Goal: Information Seeking & Learning: Learn about a topic

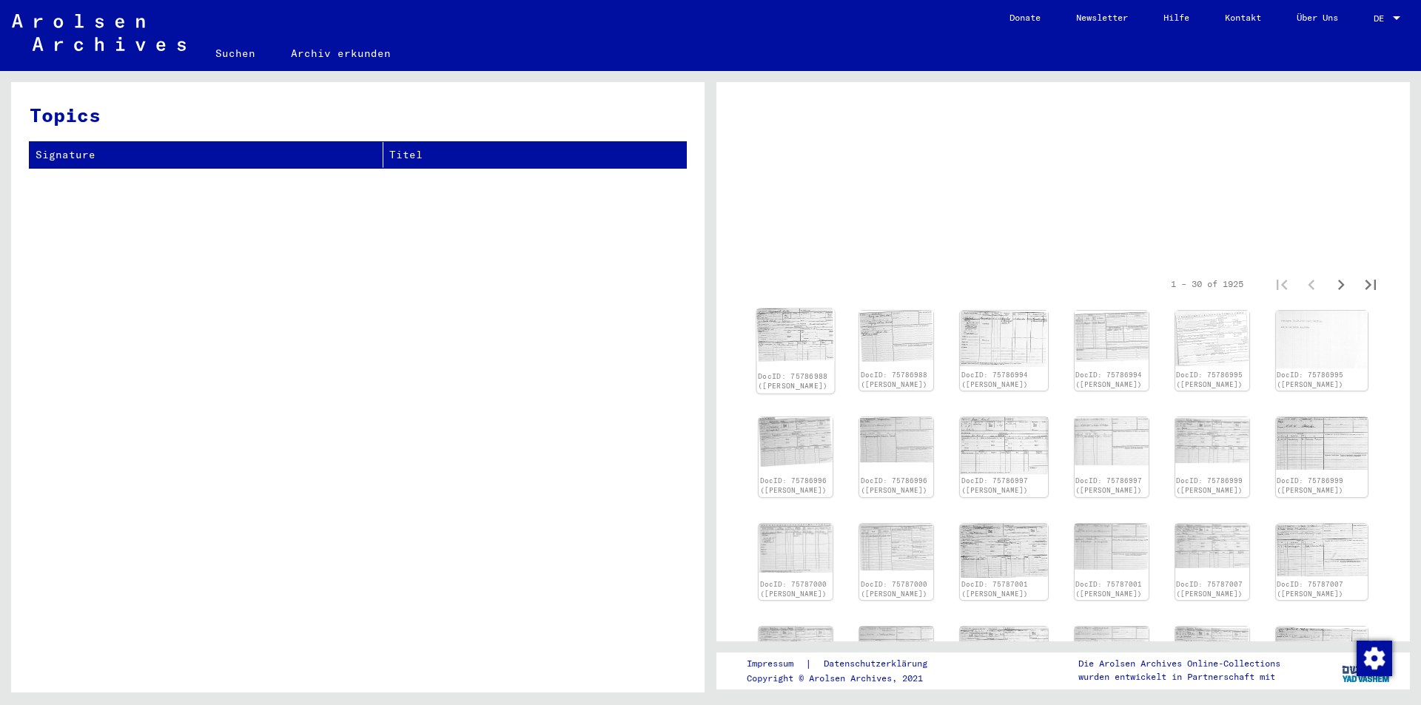
click at [810, 351] on img at bounding box center [795, 335] width 78 height 53
click at [813, 353] on img at bounding box center [795, 334] width 78 height 53
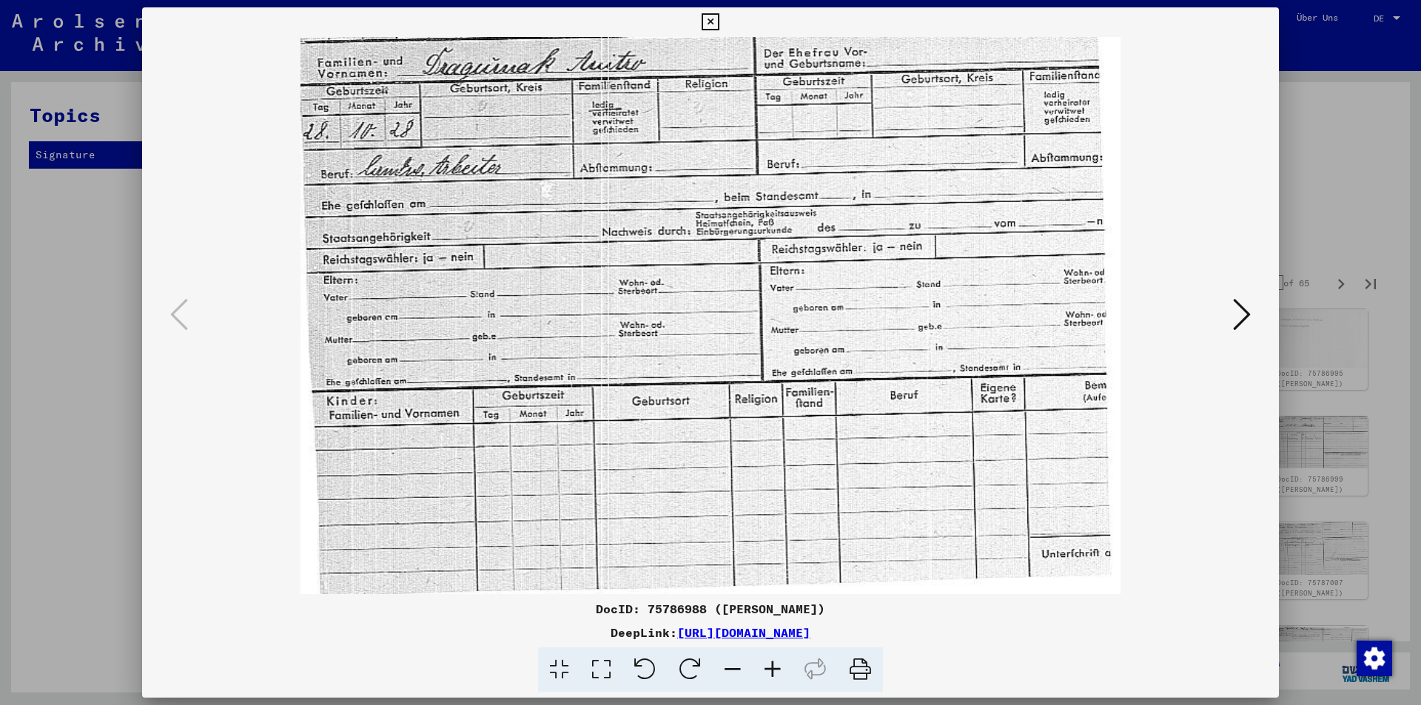
click at [1236, 317] on icon at bounding box center [1242, 315] width 18 height 36
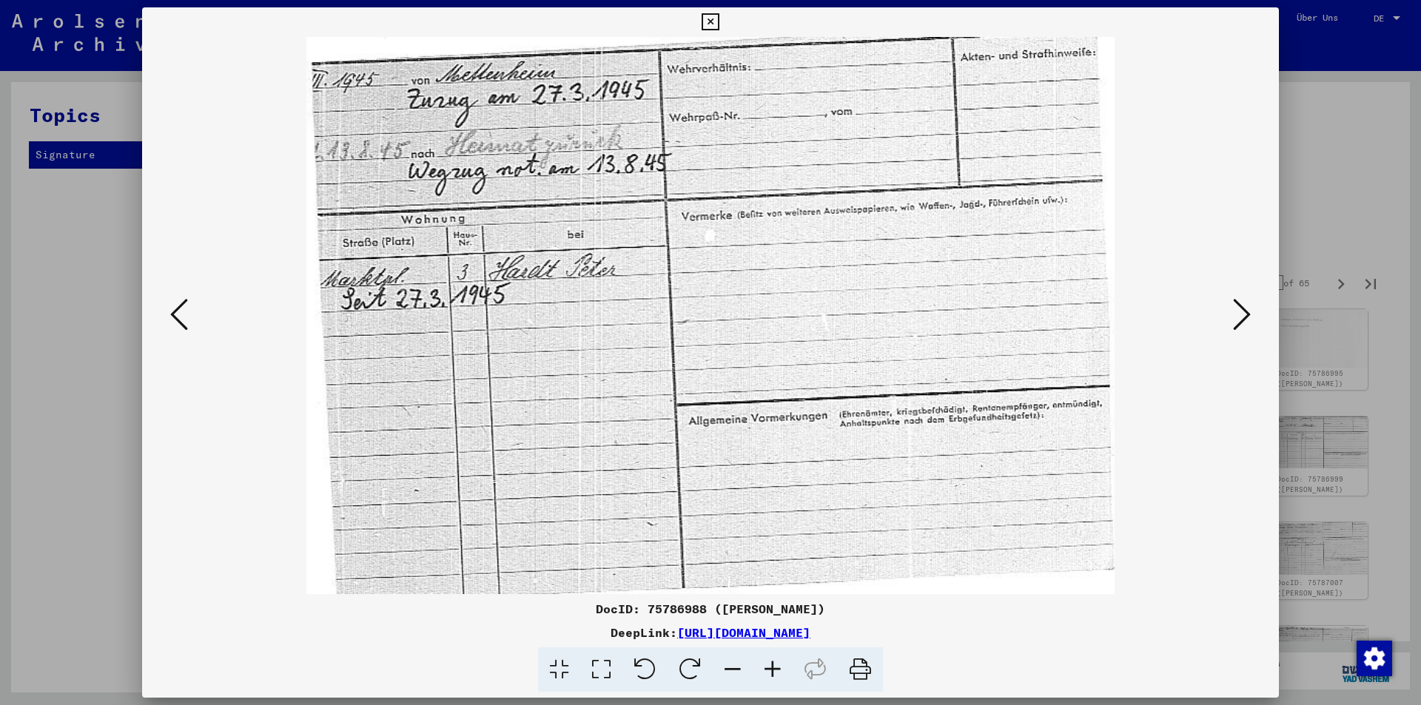
click at [1236, 317] on icon at bounding box center [1242, 315] width 18 height 36
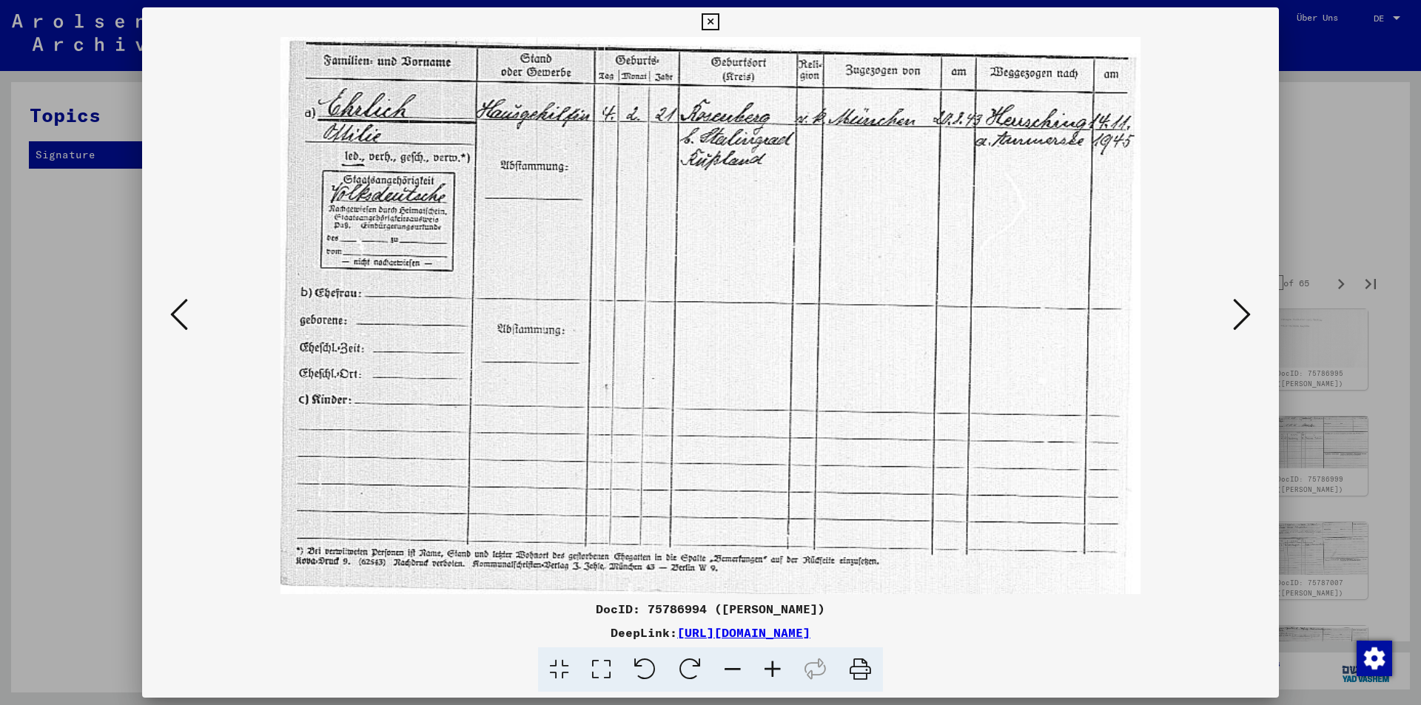
click at [1236, 317] on icon at bounding box center [1242, 315] width 18 height 36
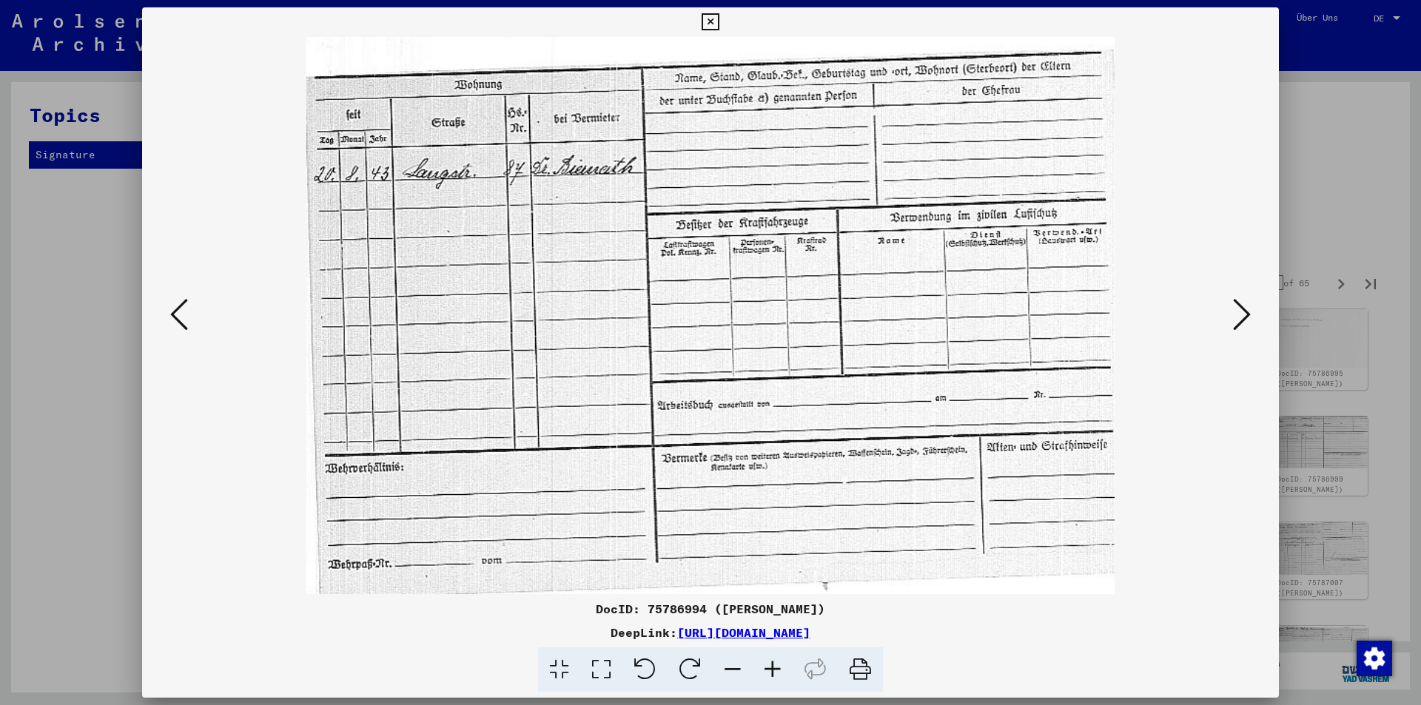
click at [1236, 317] on icon at bounding box center [1242, 315] width 18 height 36
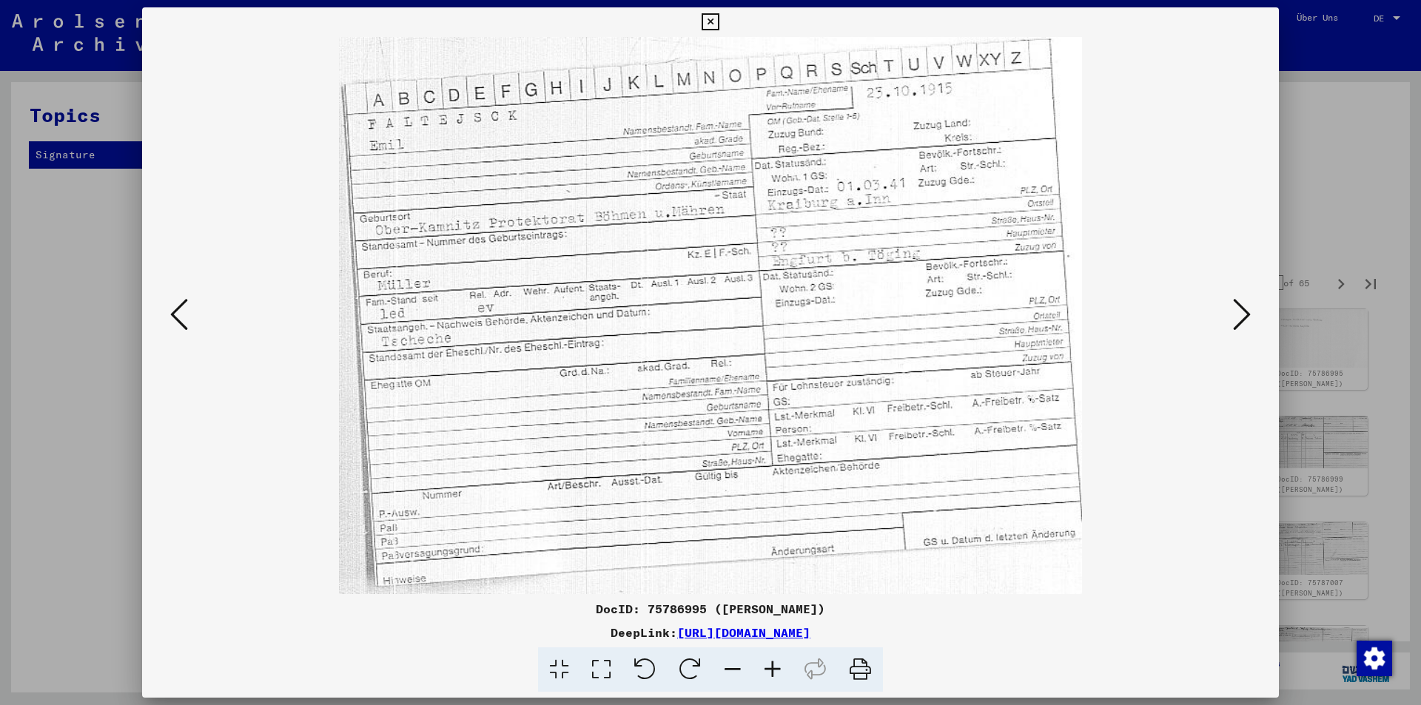
click at [1236, 317] on icon at bounding box center [1242, 315] width 18 height 36
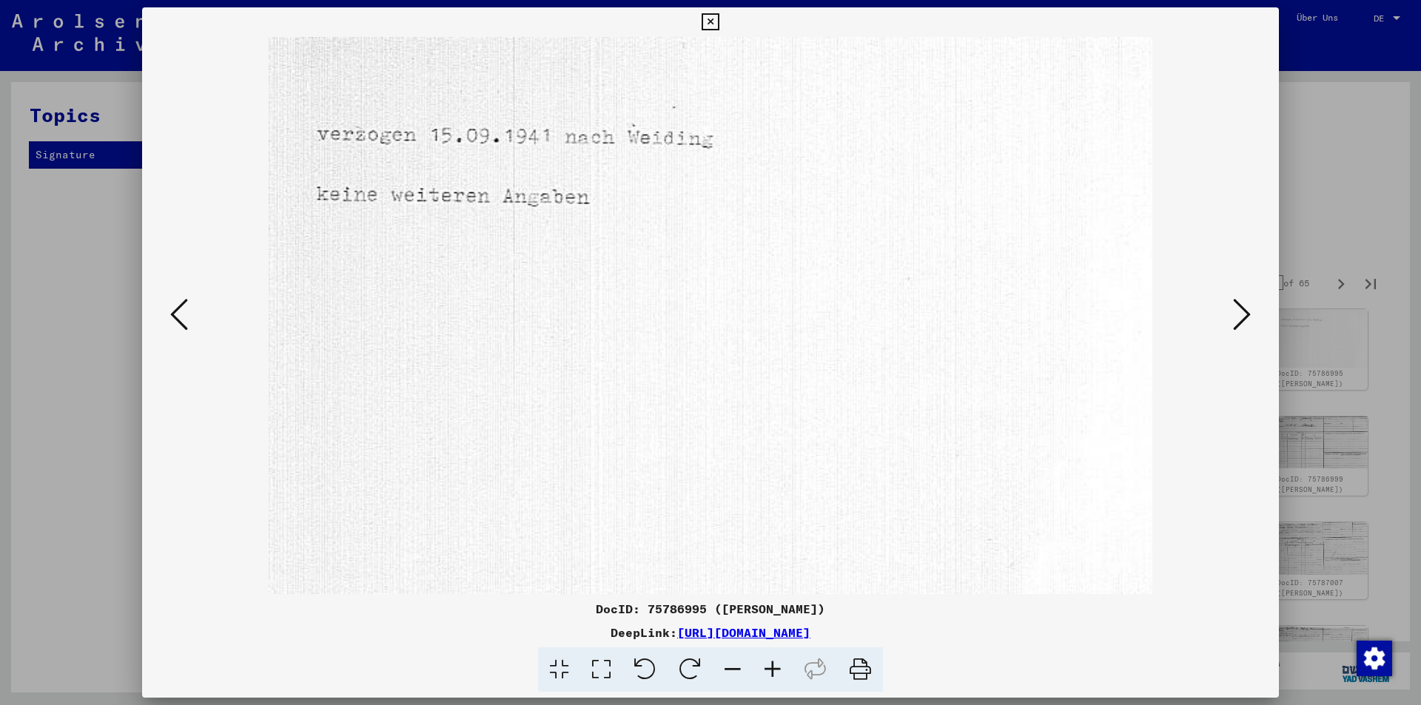
click at [1236, 317] on icon at bounding box center [1242, 315] width 18 height 36
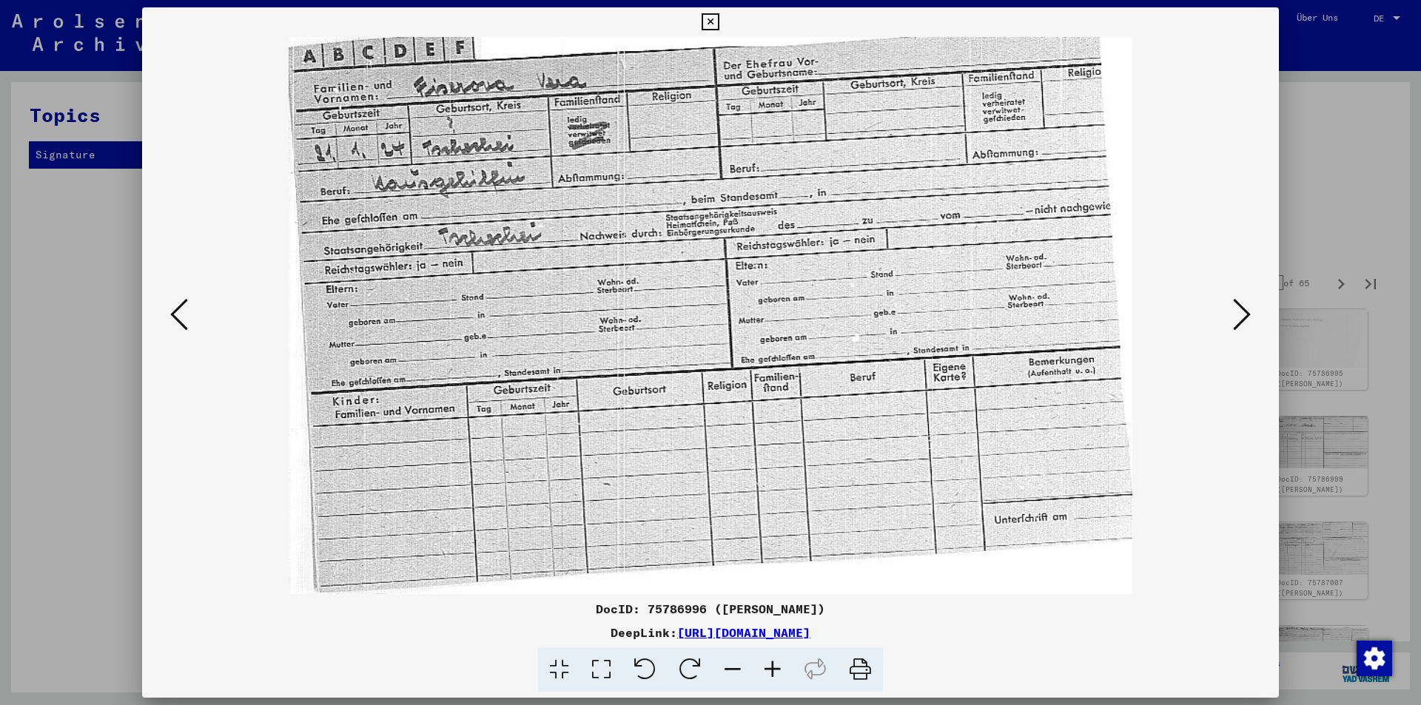
click at [1236, 317] on icon at bounding box center [1242, 315] width 18 height 36
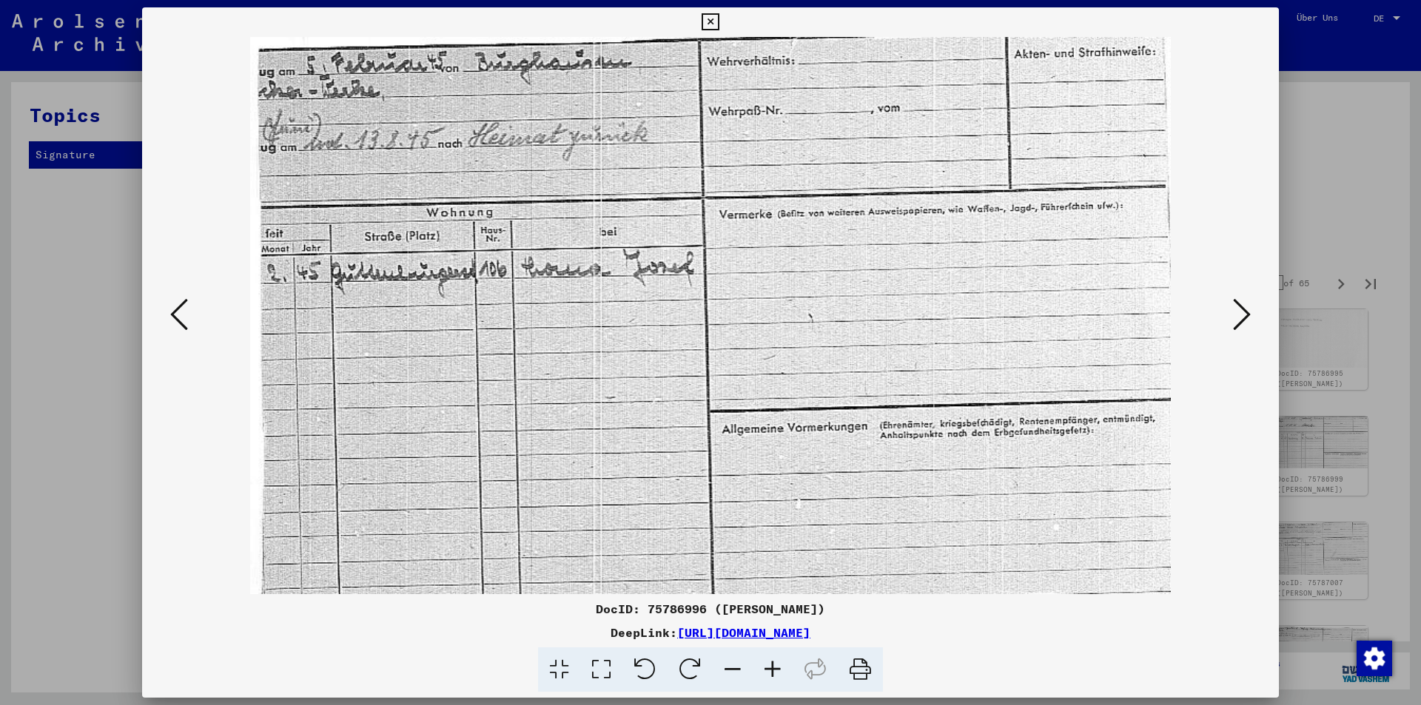
click at [1236, 317] on icon at bounding box center [1242, 315] width 18 height 36
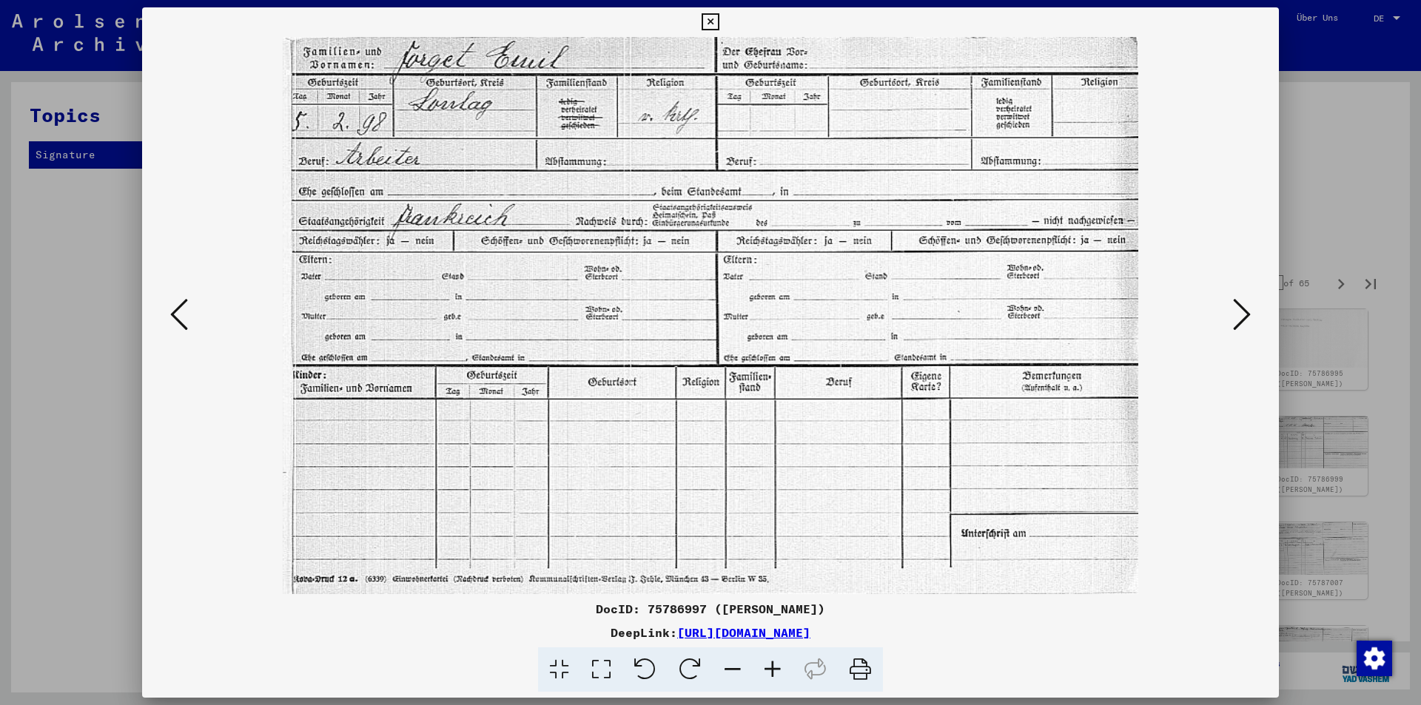
click at [1236, 317] on icon at bounding box center [1242, 315] width 18 height 36
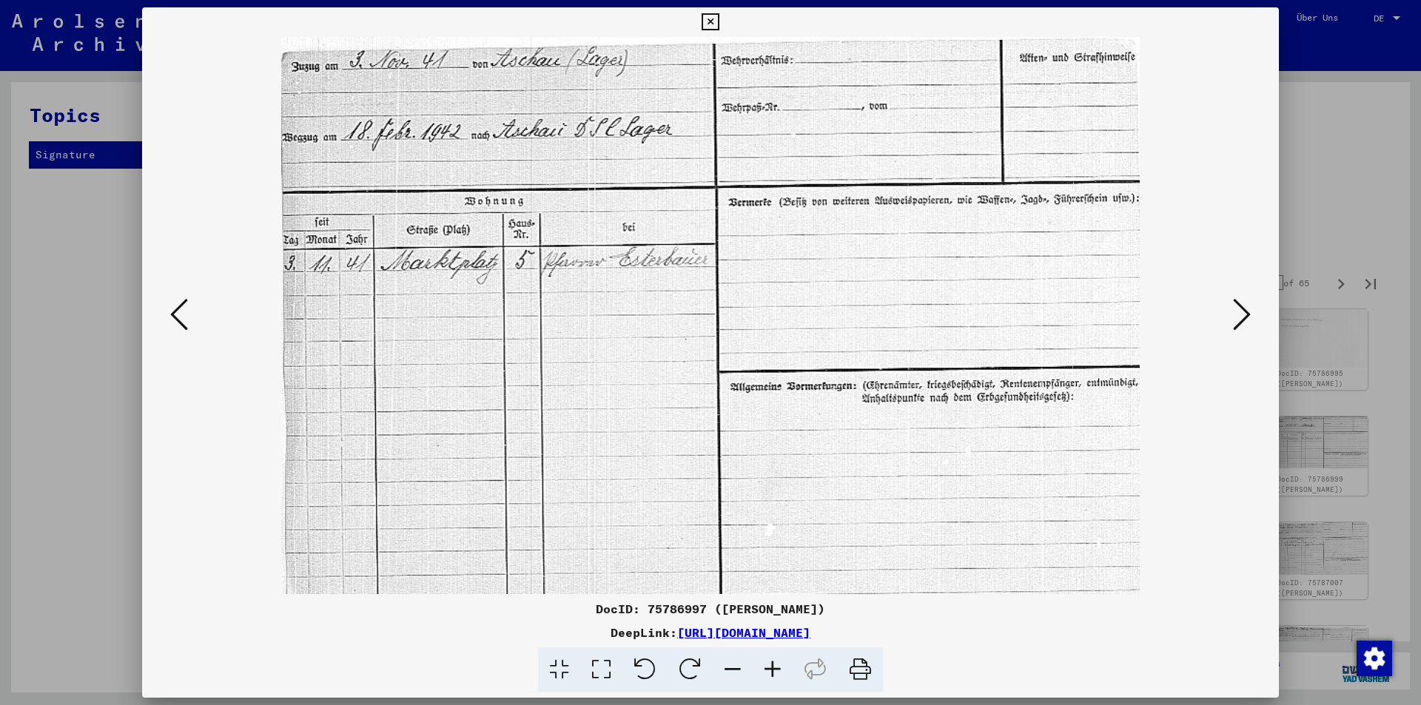
click at [1236, 317] on icon at bounding box center [1242, 315] width 18 height 36
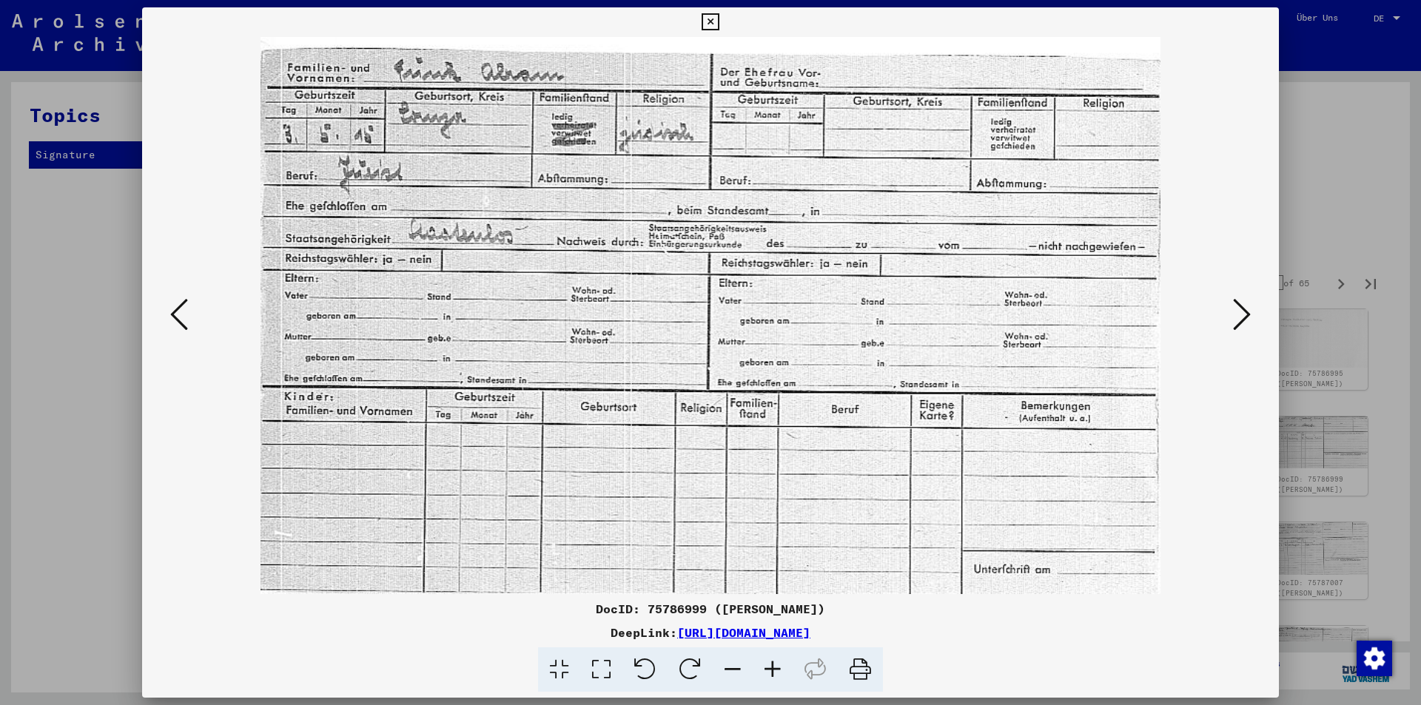
click at [1236, 317] on icon at bounding box center [1242, 315] width 18 height 36
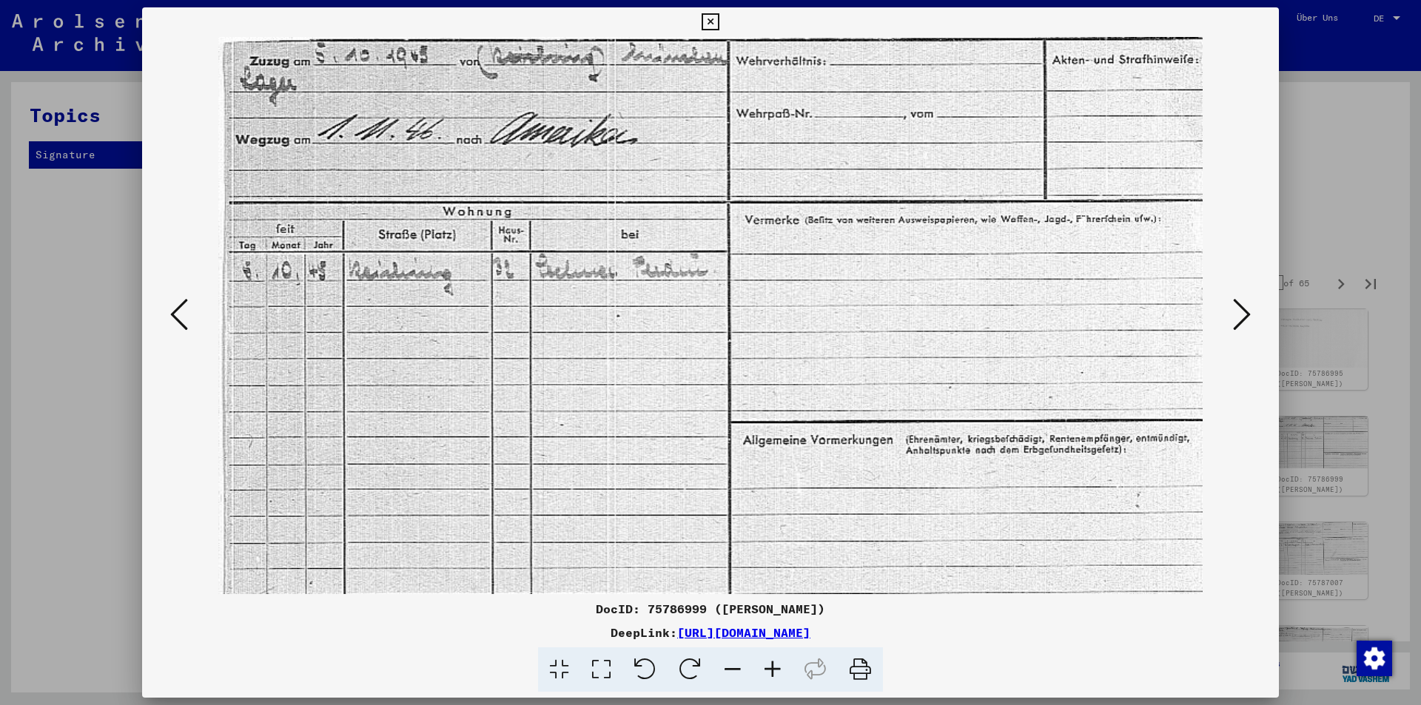
click at [1236, 318] on icon at bounding box center [1242, 315] width 18 height 36
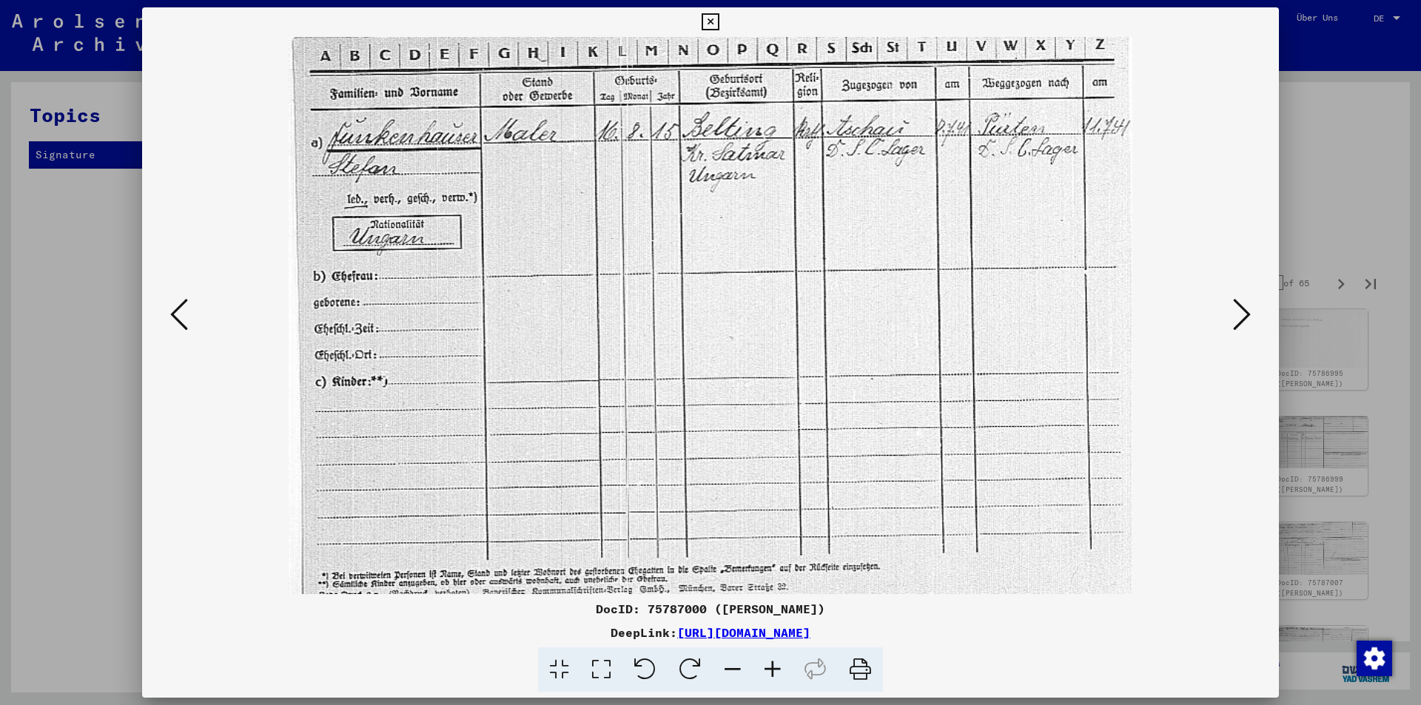
click at [1236, 318] on icon at bounding box center [1242, 315] width 18 height 36
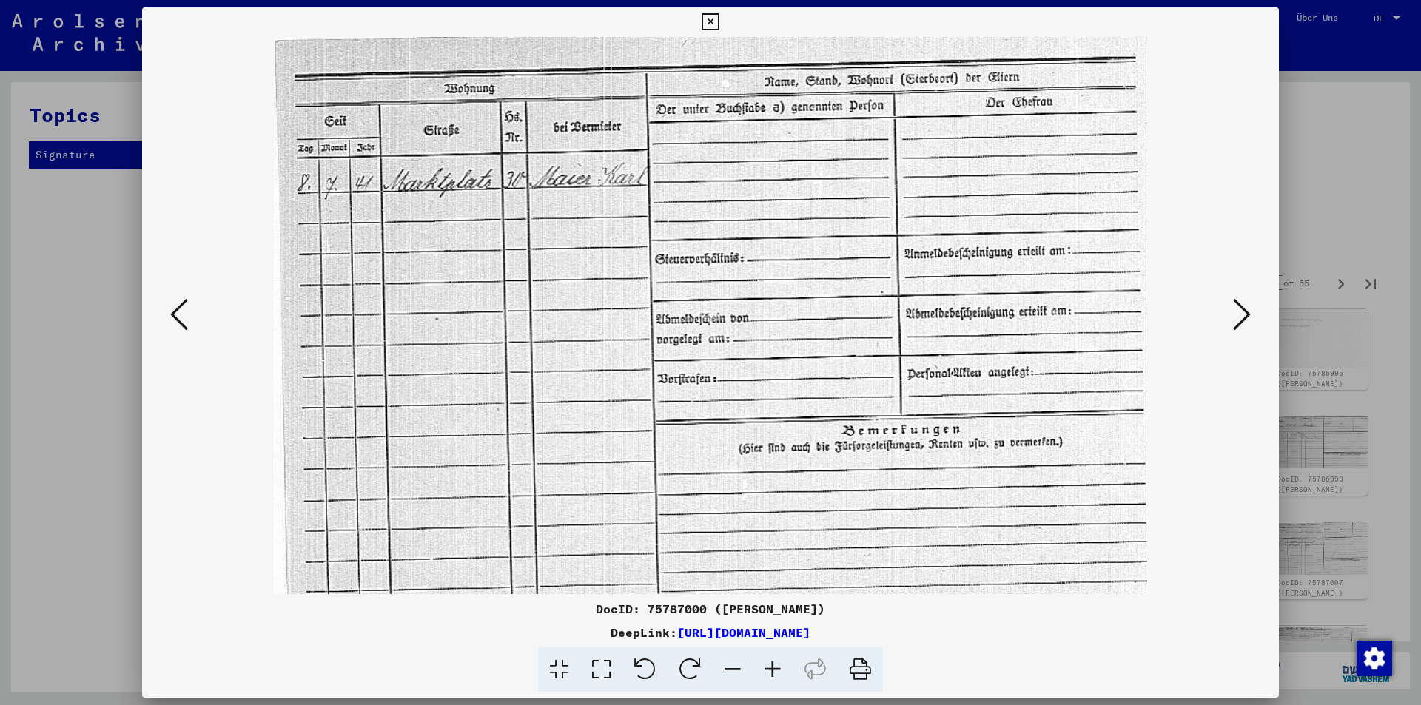
click at [178, 321] on icon at bounding box center [179, 315] width 18 height 36
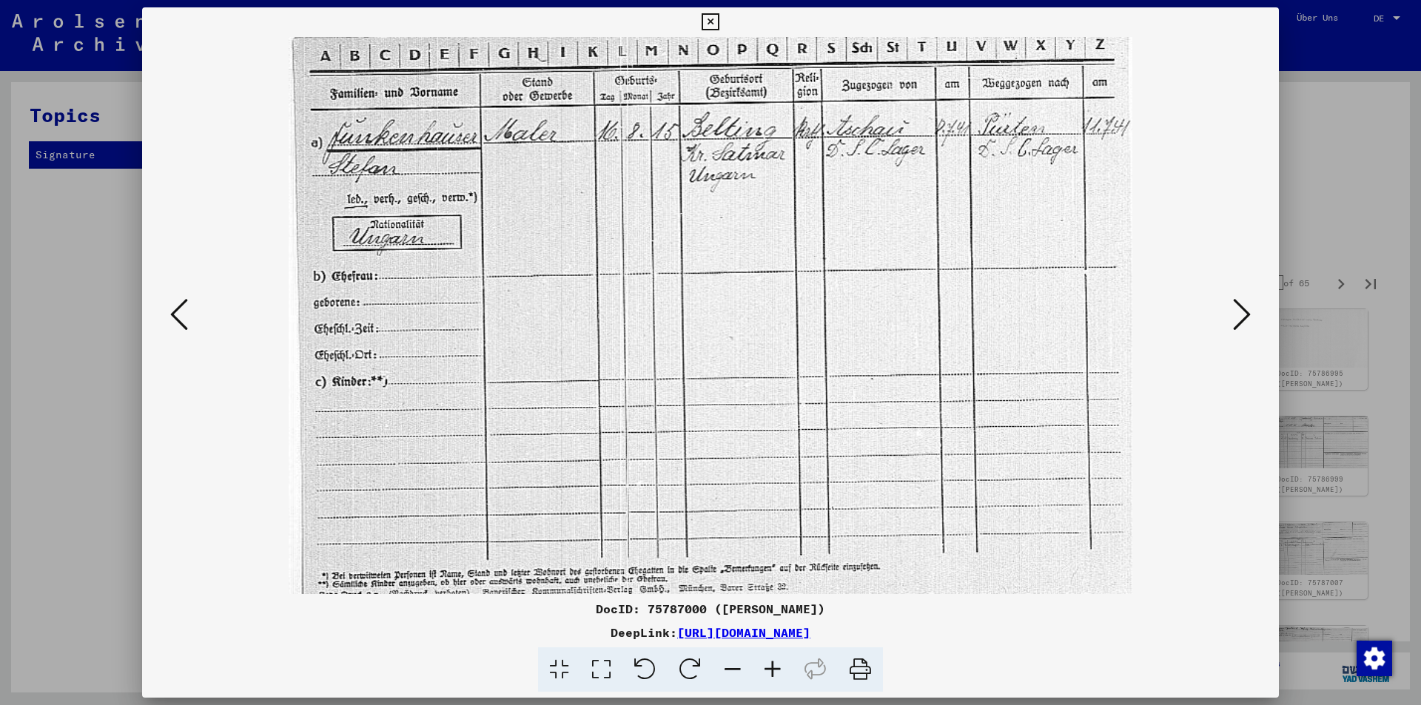
click at [1239, 320] on icon at bounding box center [1242, 315] width 18 height 36
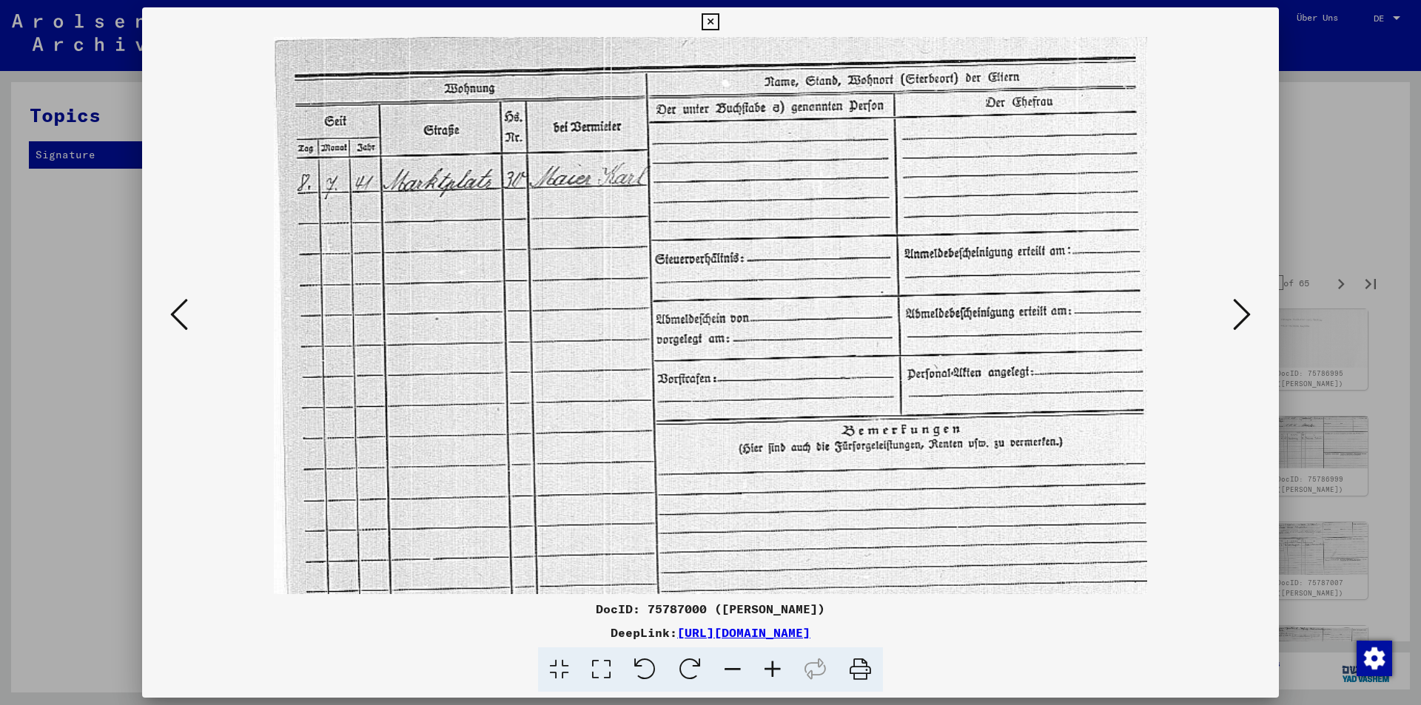
click at [1239, 320] on icon at bounding box center [1242, 315] width 18 height 36
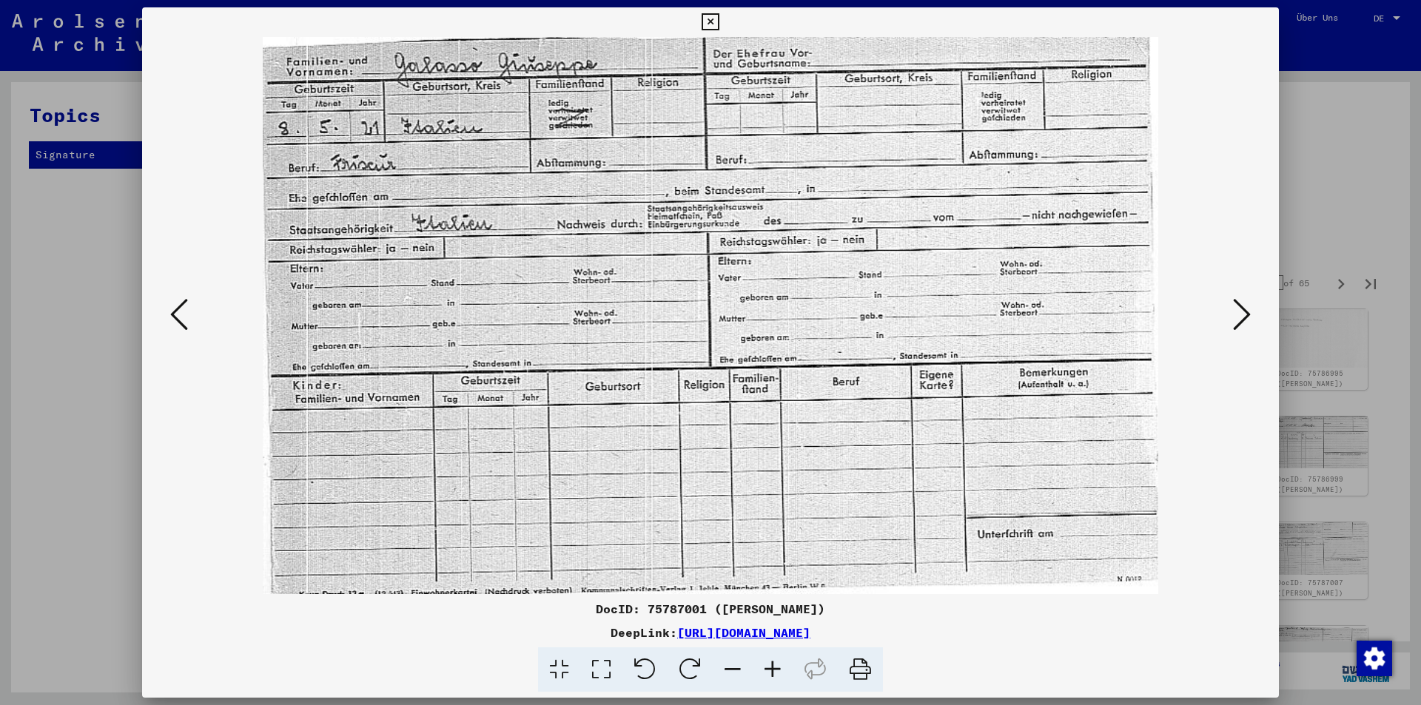
click at [1239, 320] on icon at bounding box center [1242, 315] width 18 height 36
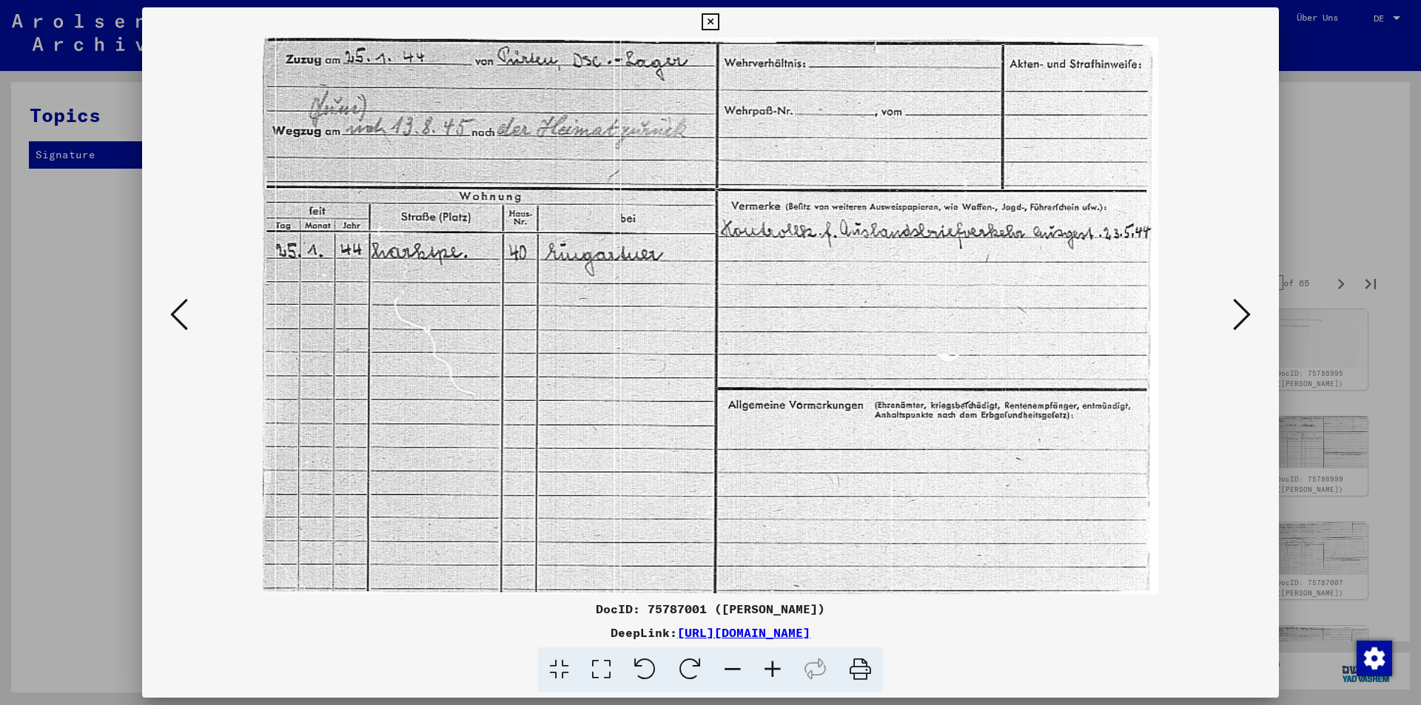
click at [1239, 320] on icon at bounding box center [1242, 315] width 18 height 36
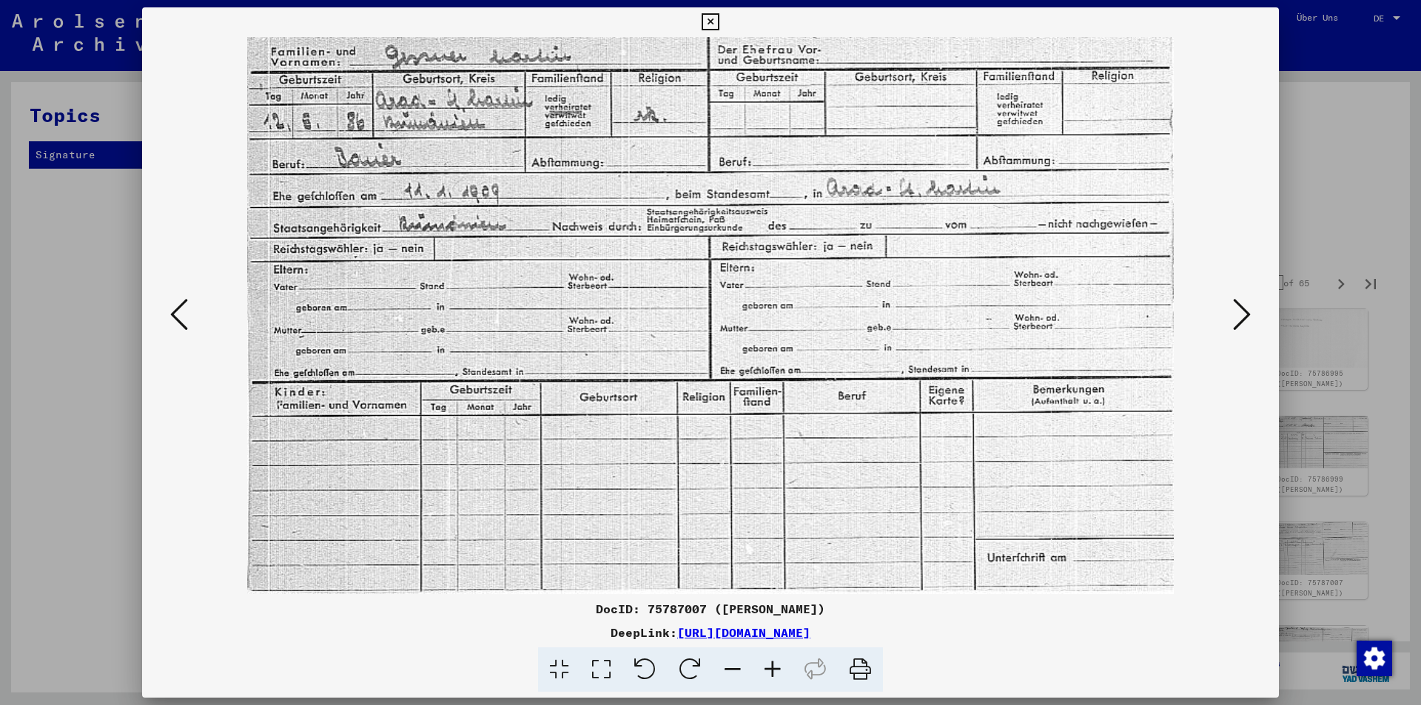
click at [1239, 320] on icon at bounding box center [1242, 315] width 18 height 36
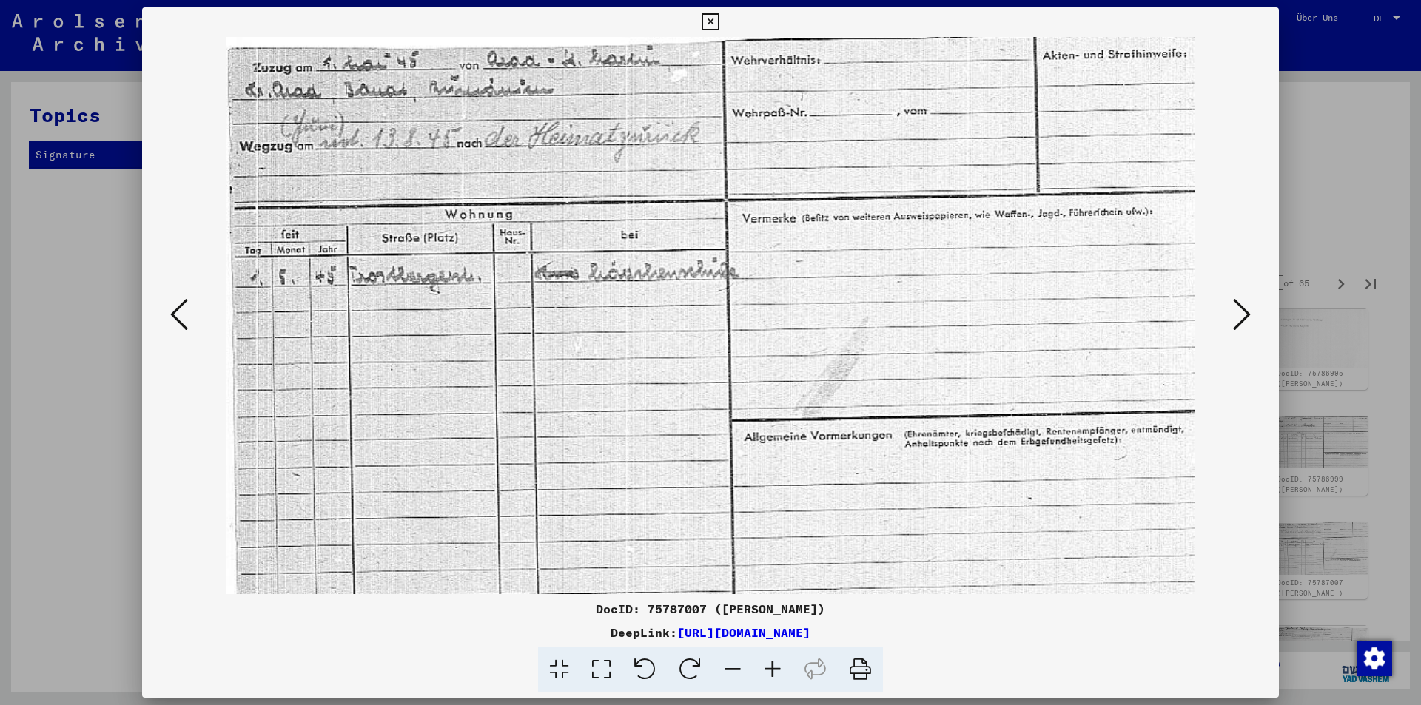
click at [1239, 320] on icon at bounding box center [1242, 315] width 18 height 36
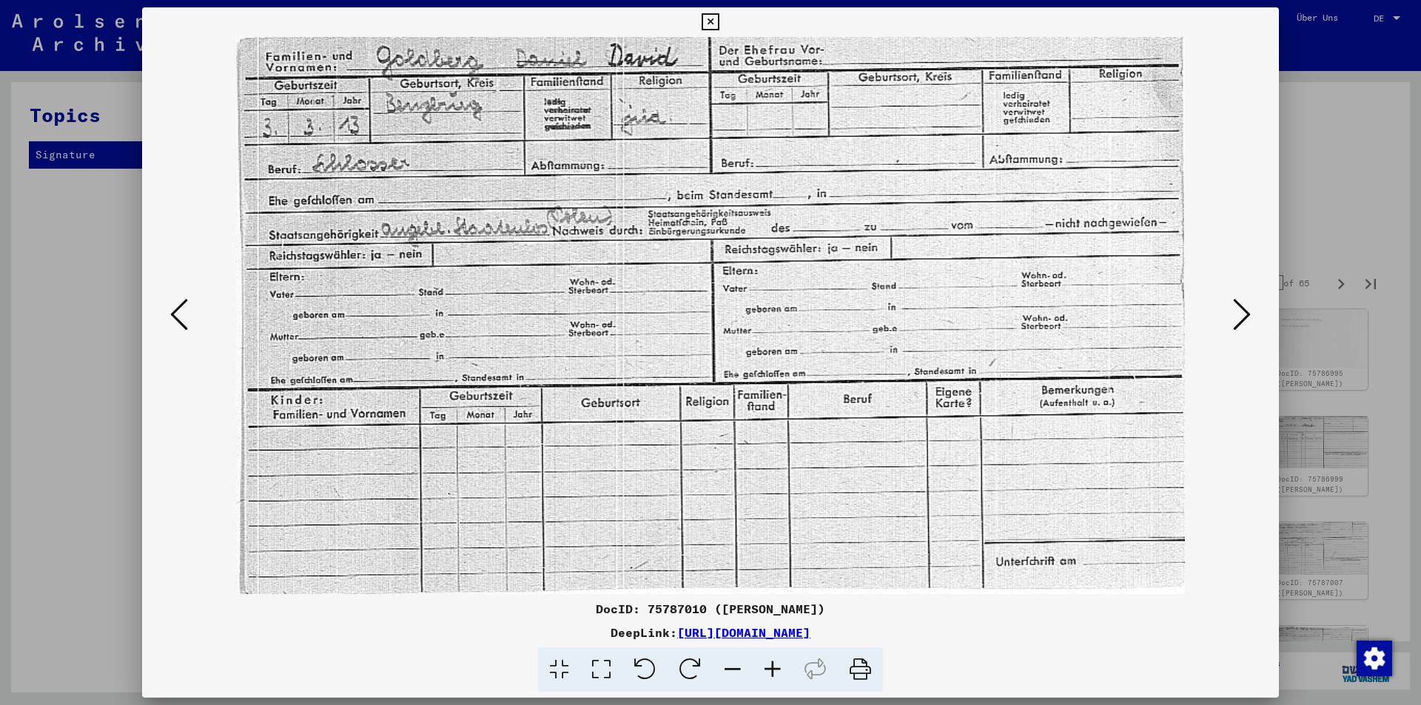
click at [1239, 320] on icon at bounding box center [1242, 315] width 18 height 36
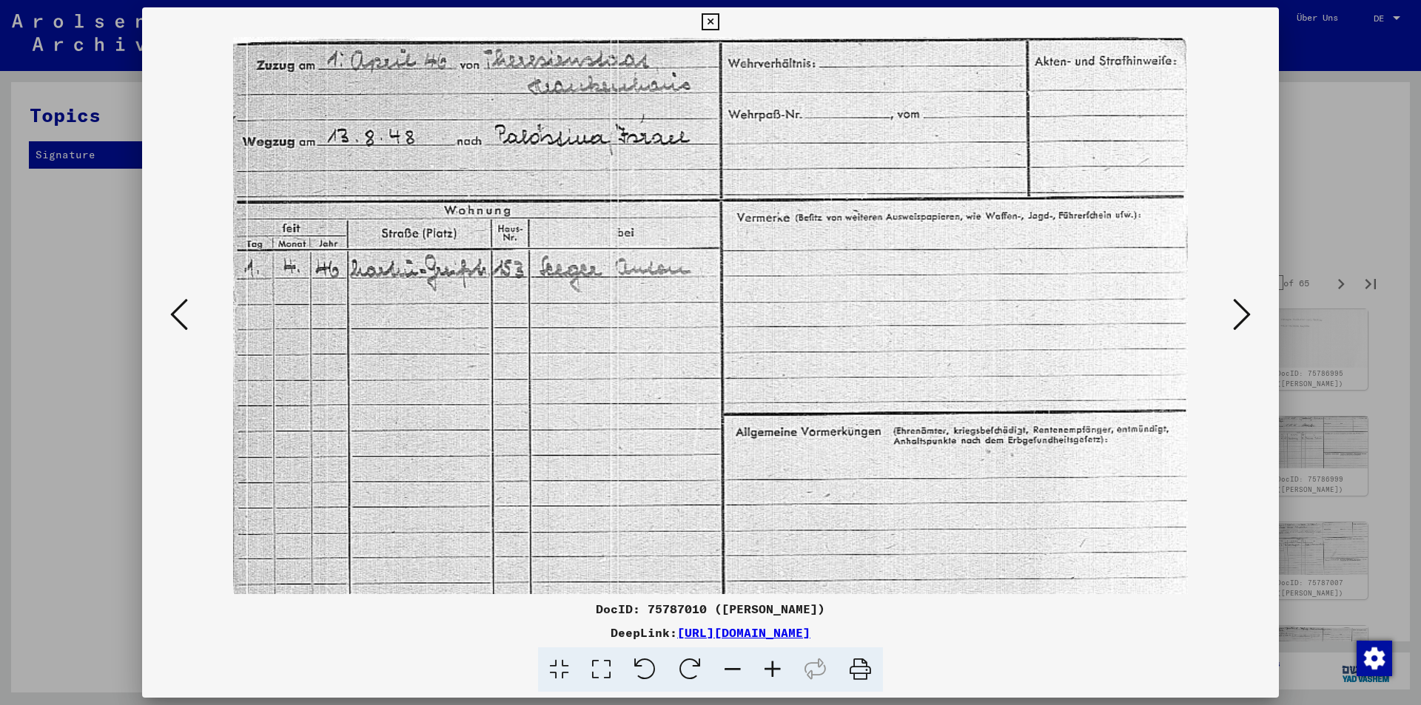
click at [1239, 320] on icon at bounding box center [1242, 315] width 18 height 36
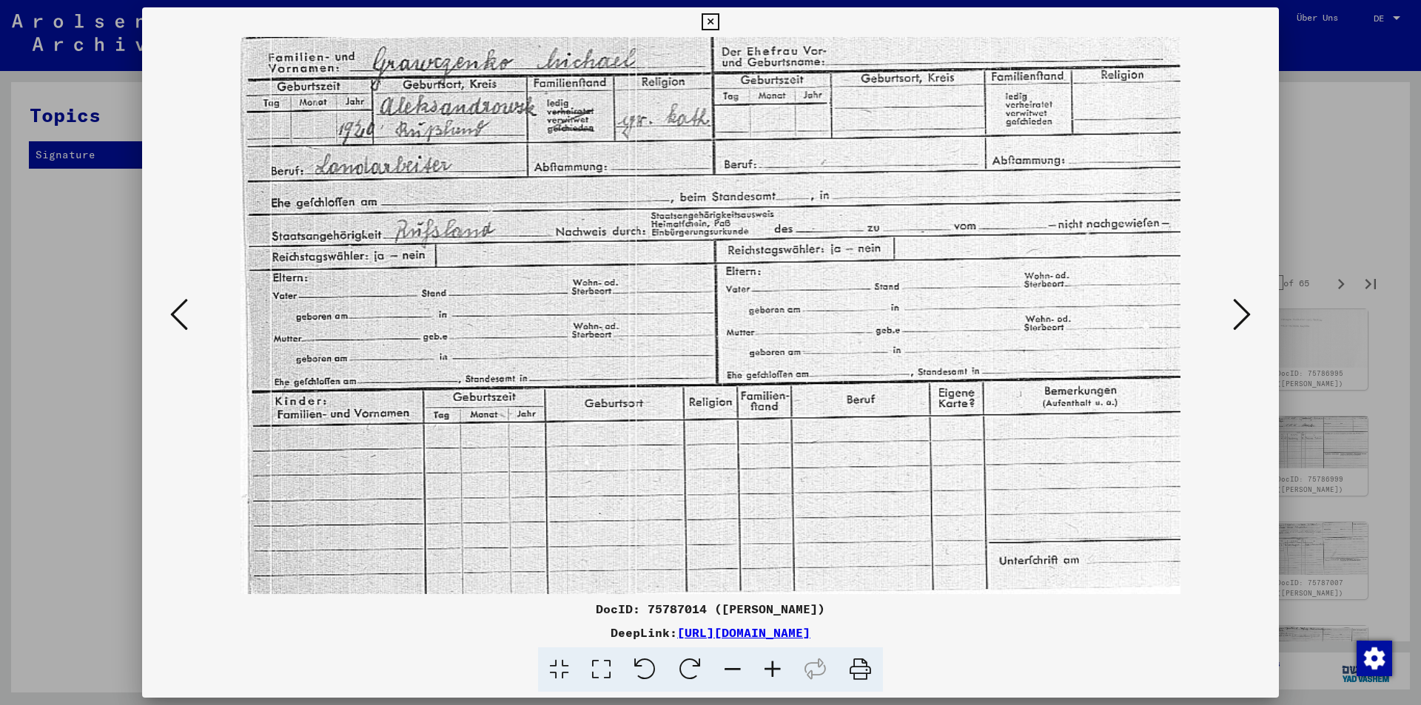
click at [1238, 320] on icon at bounding box center [1242, 315] width 18 height 36
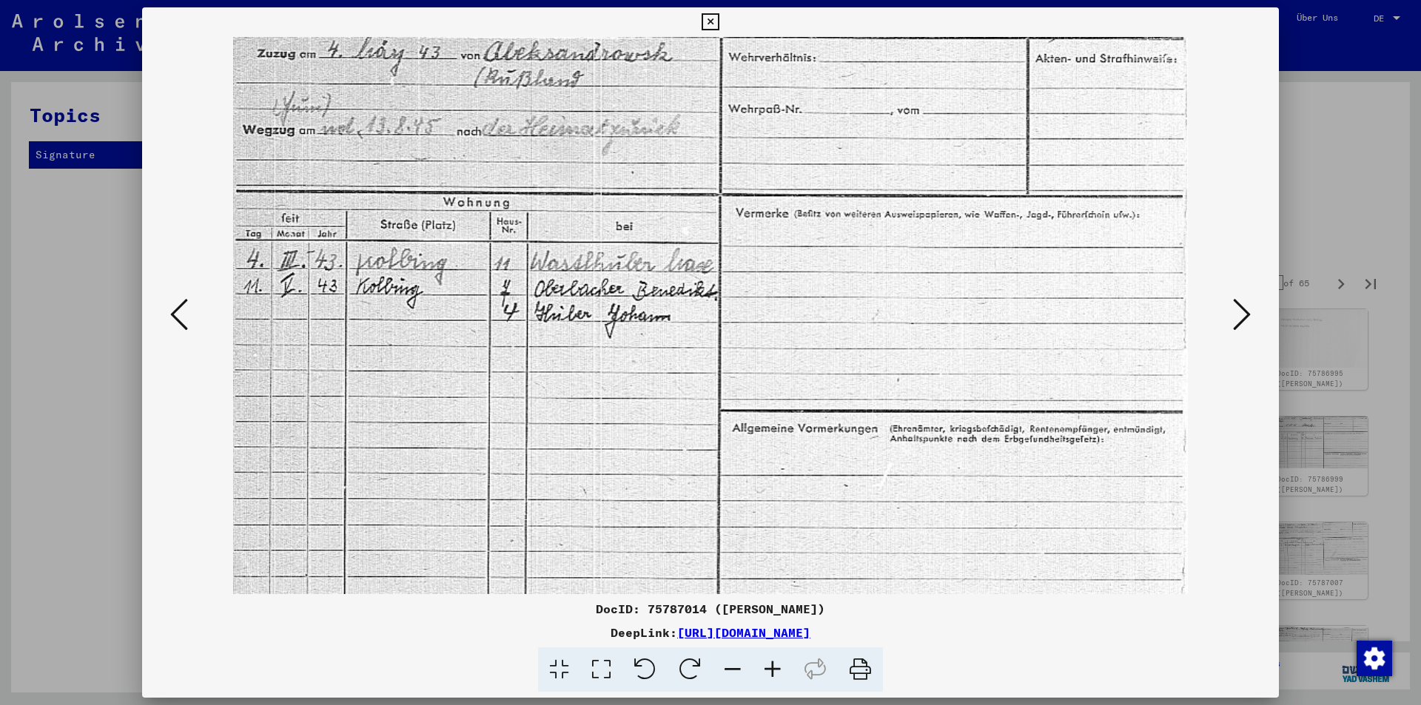
click at [1238, 320] on icon at bounding box center [1242, 315] width 18 height 36
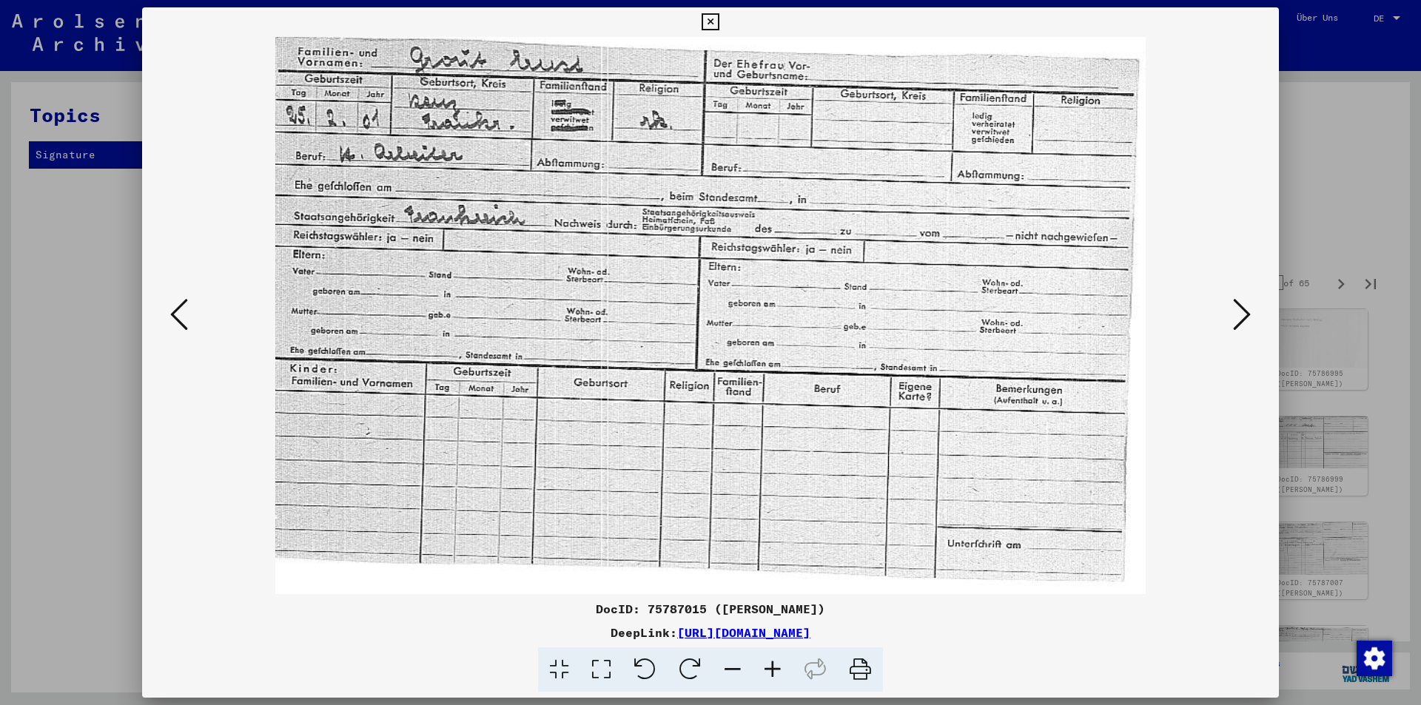
click at [1238, 320] on icon at bounding box center [1242, 315] width 18 height 36
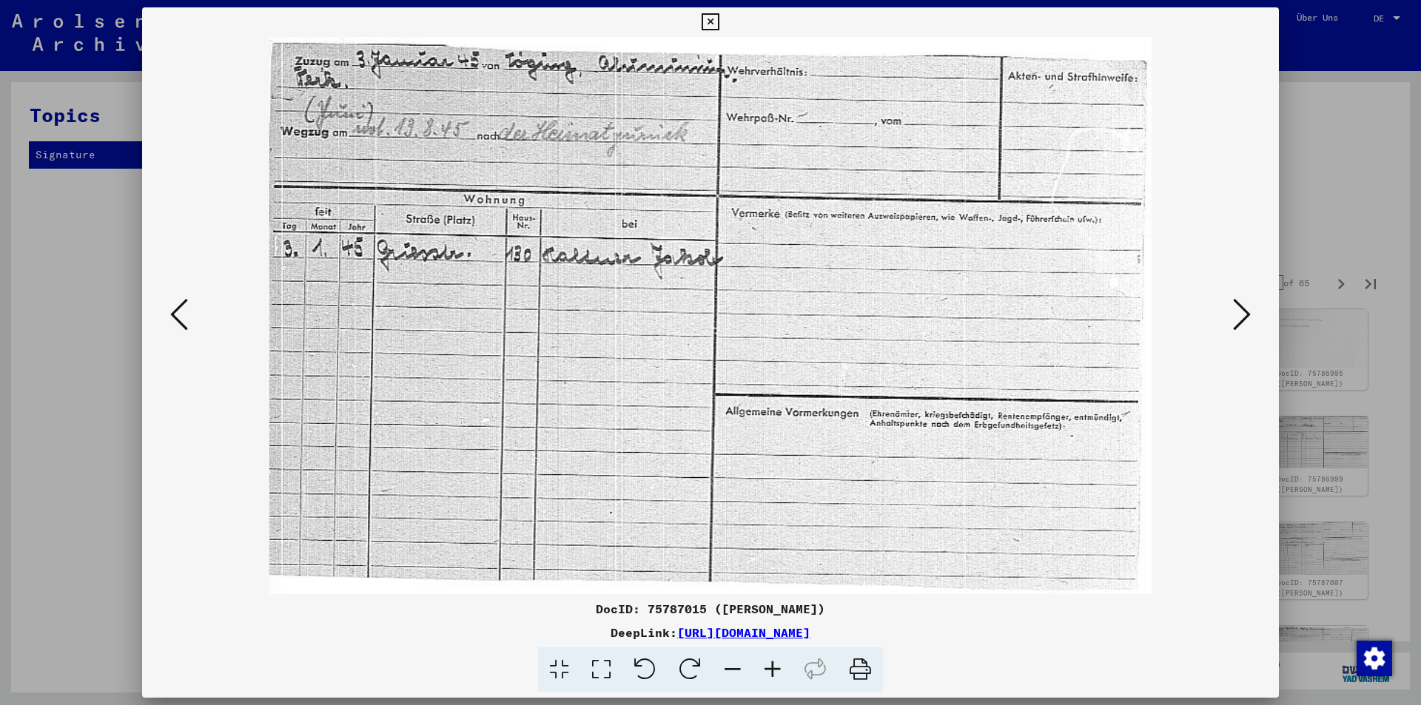
click at [1237, 320] on icon at bounding box center [1242, 315] width 18 height 36
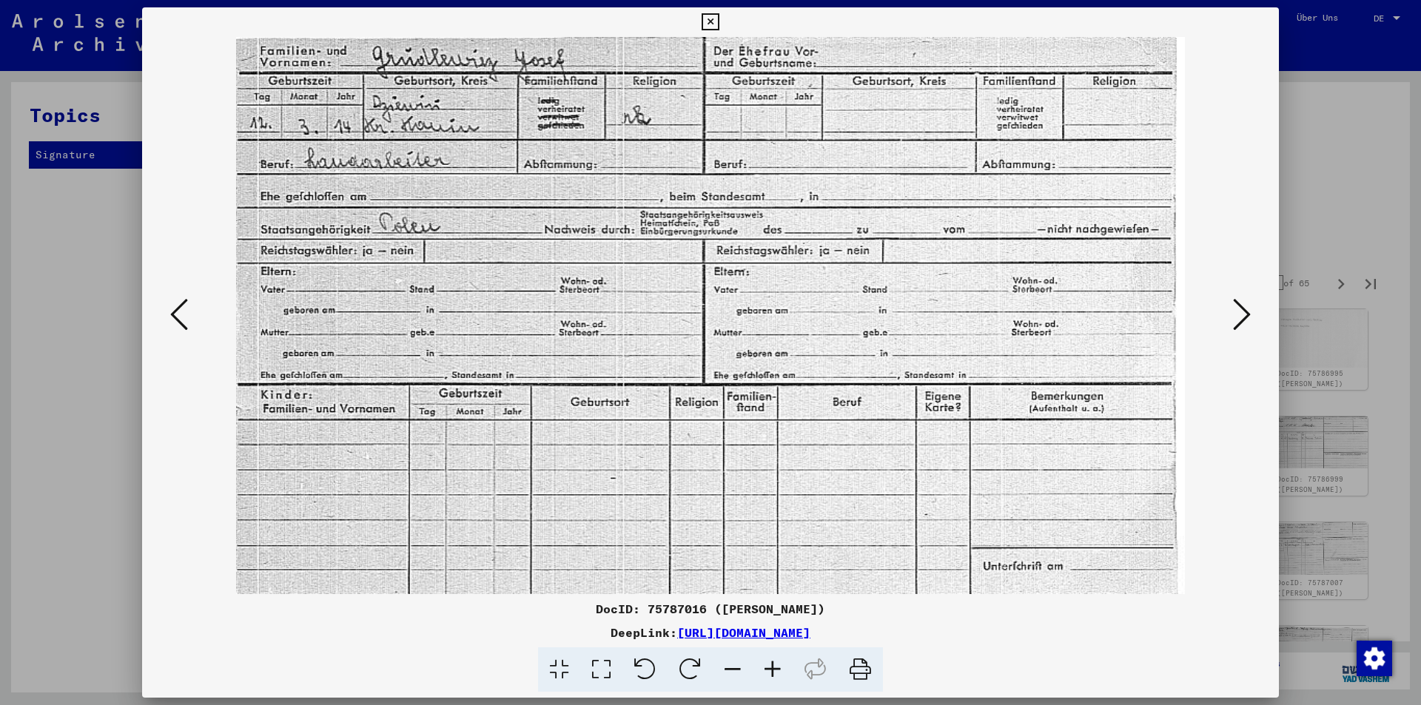
click at [1237, 320] on icon at bounding box center [1242, 315] width 18 height 36
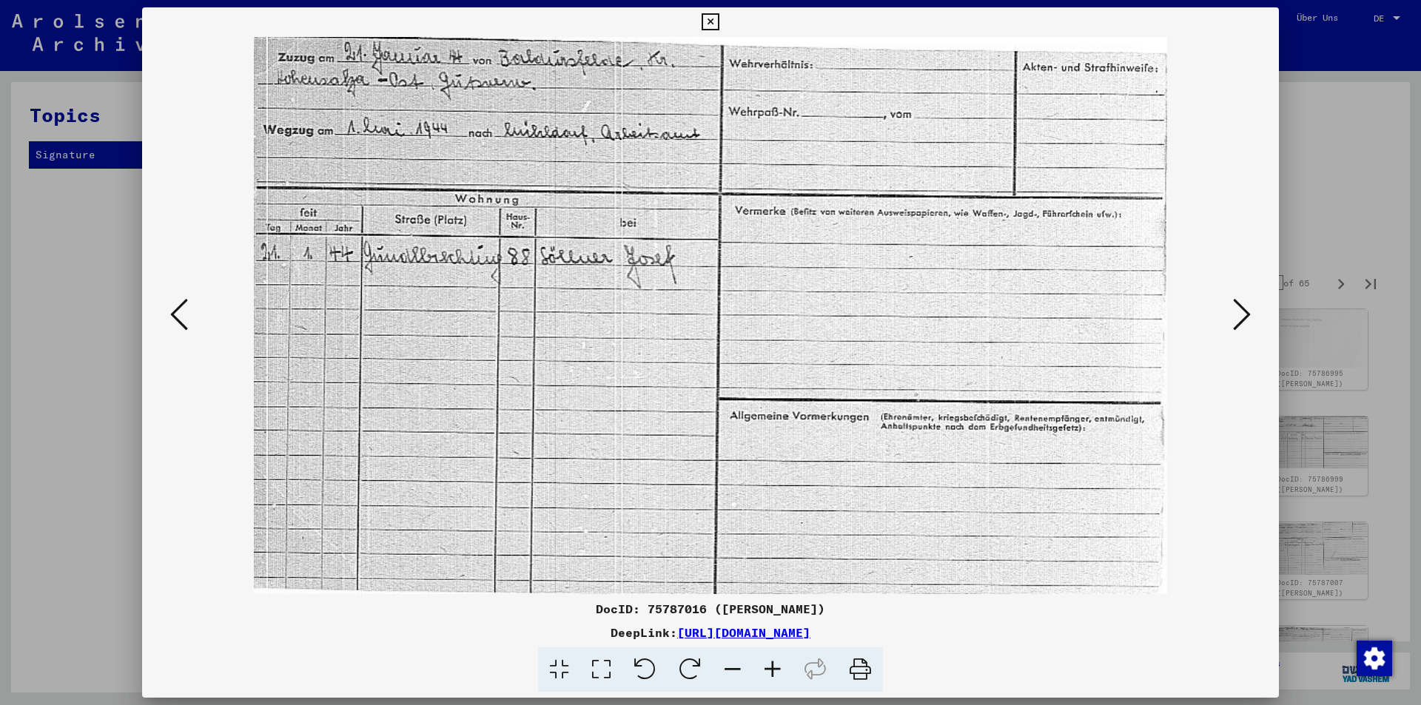
click at [1236, 320] on icon at bounding box center [1242, 315] width 18 height 36
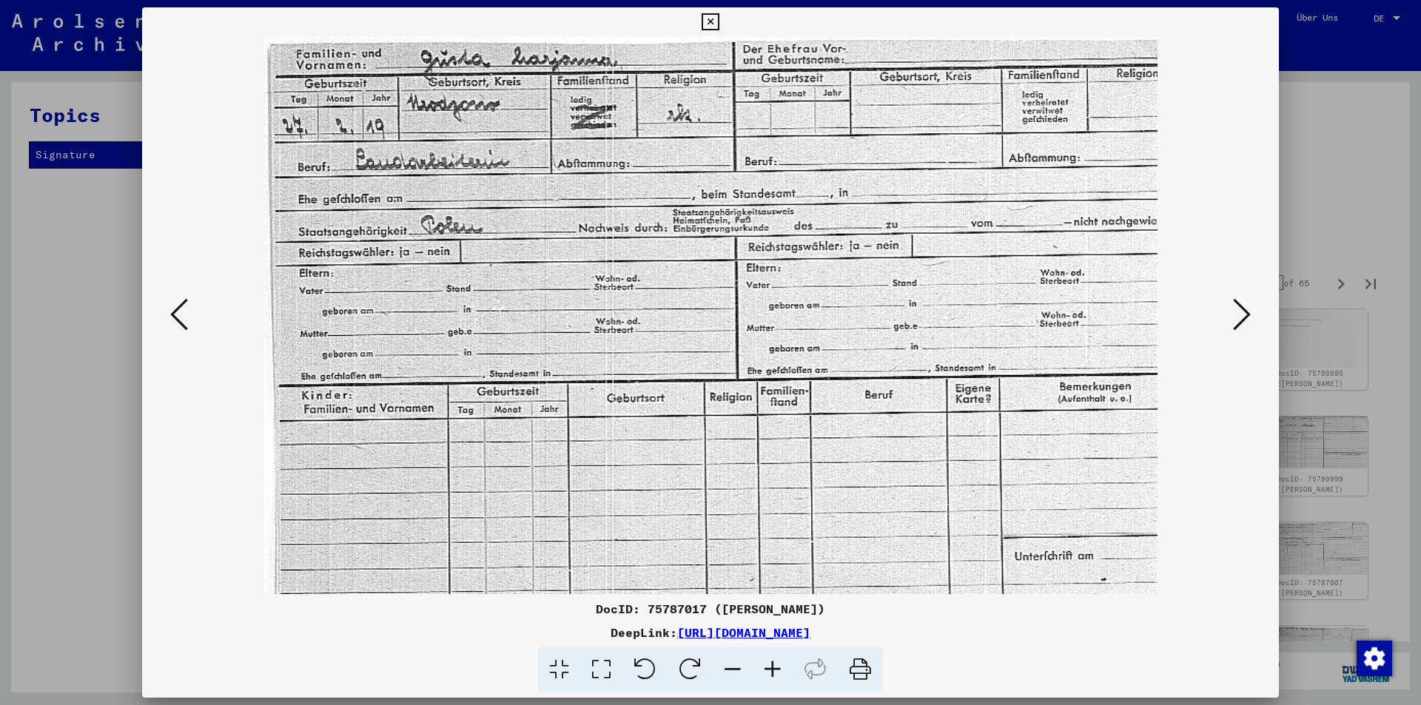
click at [1236, 321] on icon at bounding box center [1242, 315] width 18 height 36
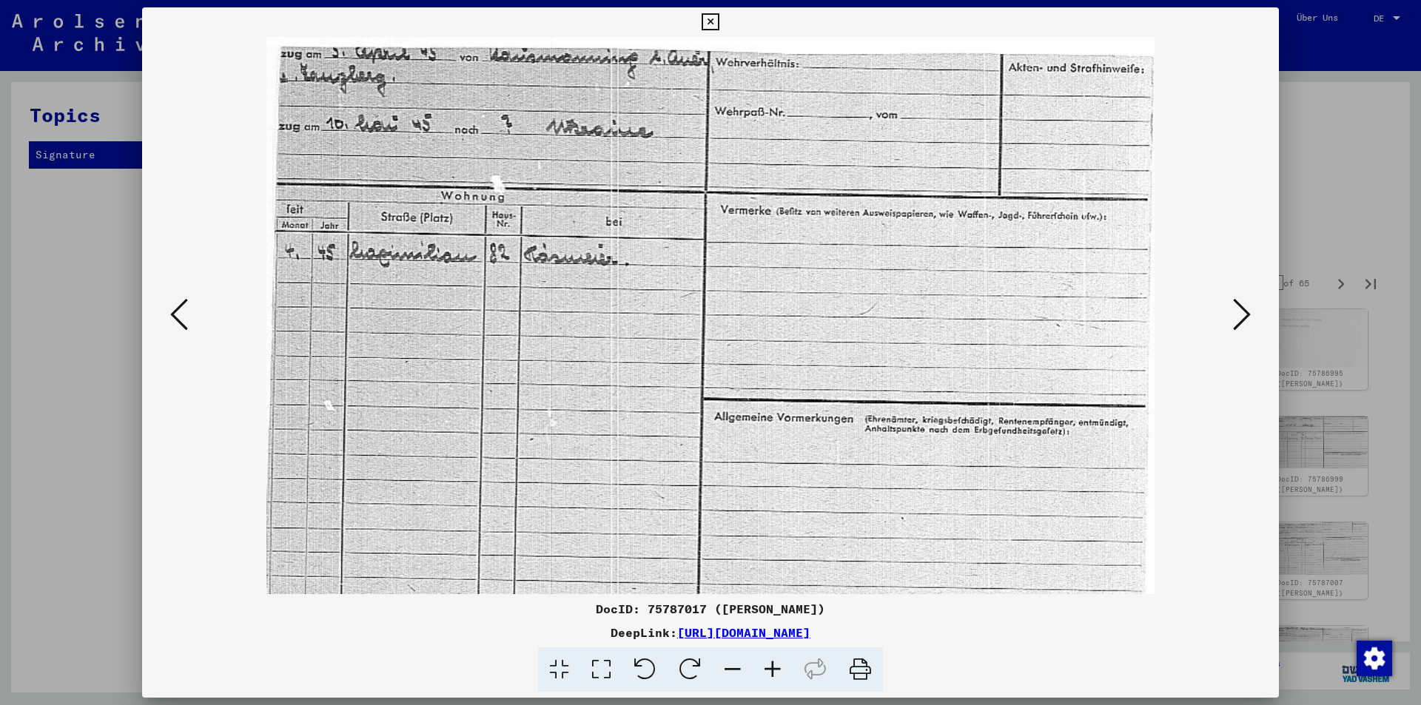
click at [1235, 322] on icon at bounding box center [1242, 315] width 18 height 36
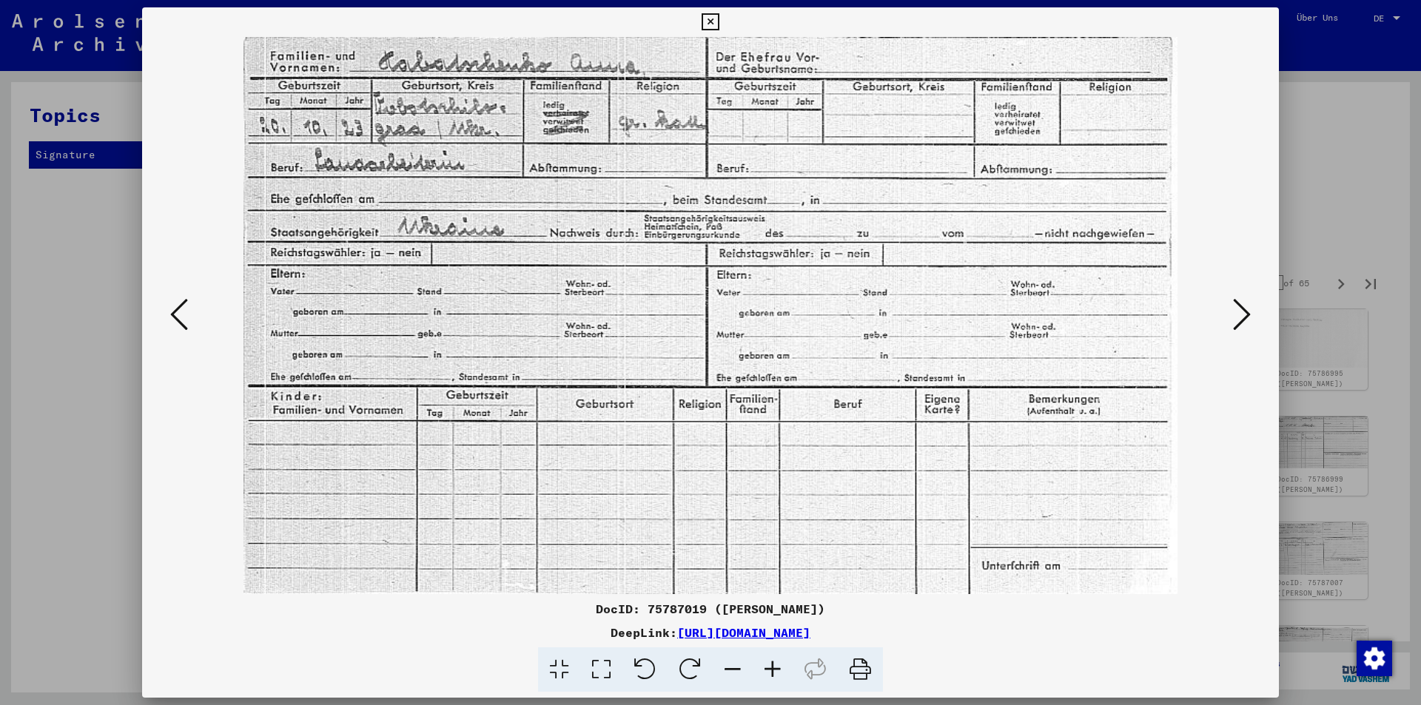
click at [1245, 320] on icon at bounding box center [1242, 315] width 18 height 36
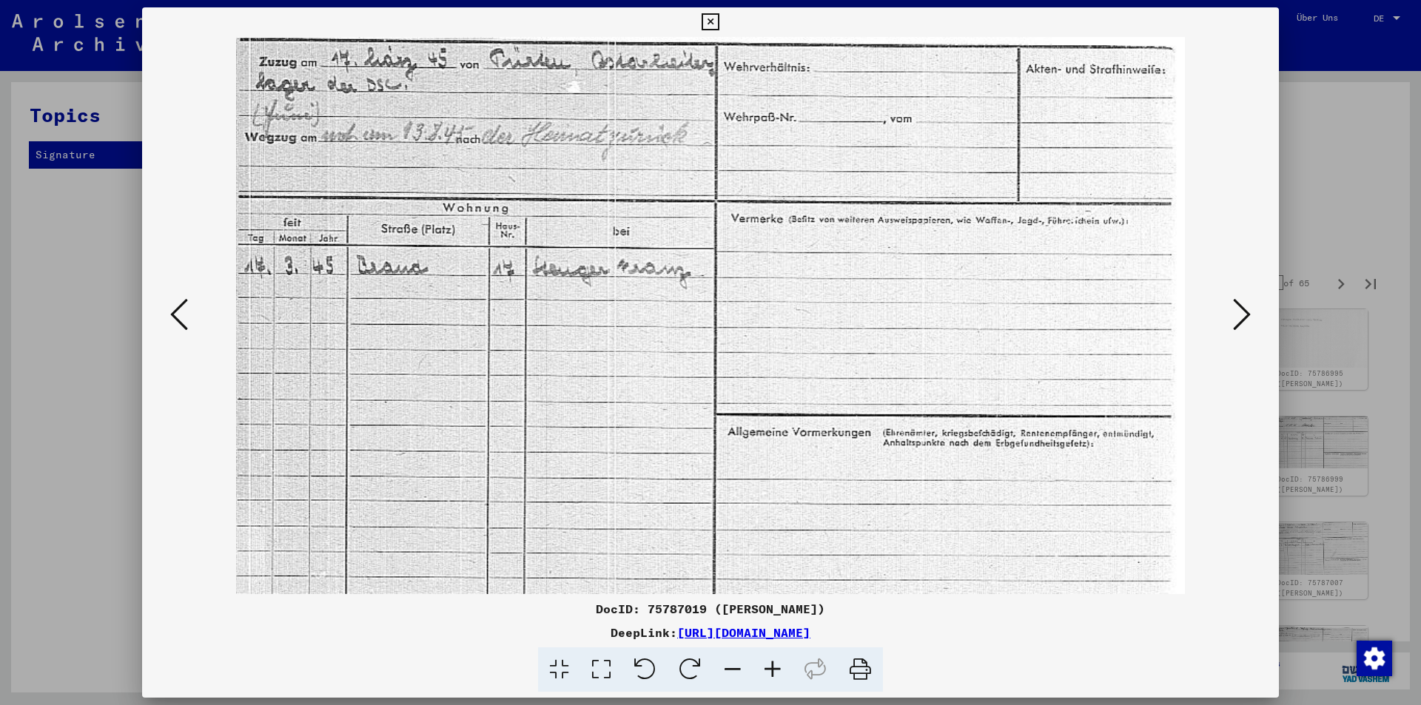
click at [1245, 320] on icon at bounding box center [1242, 315] width 18 height 36
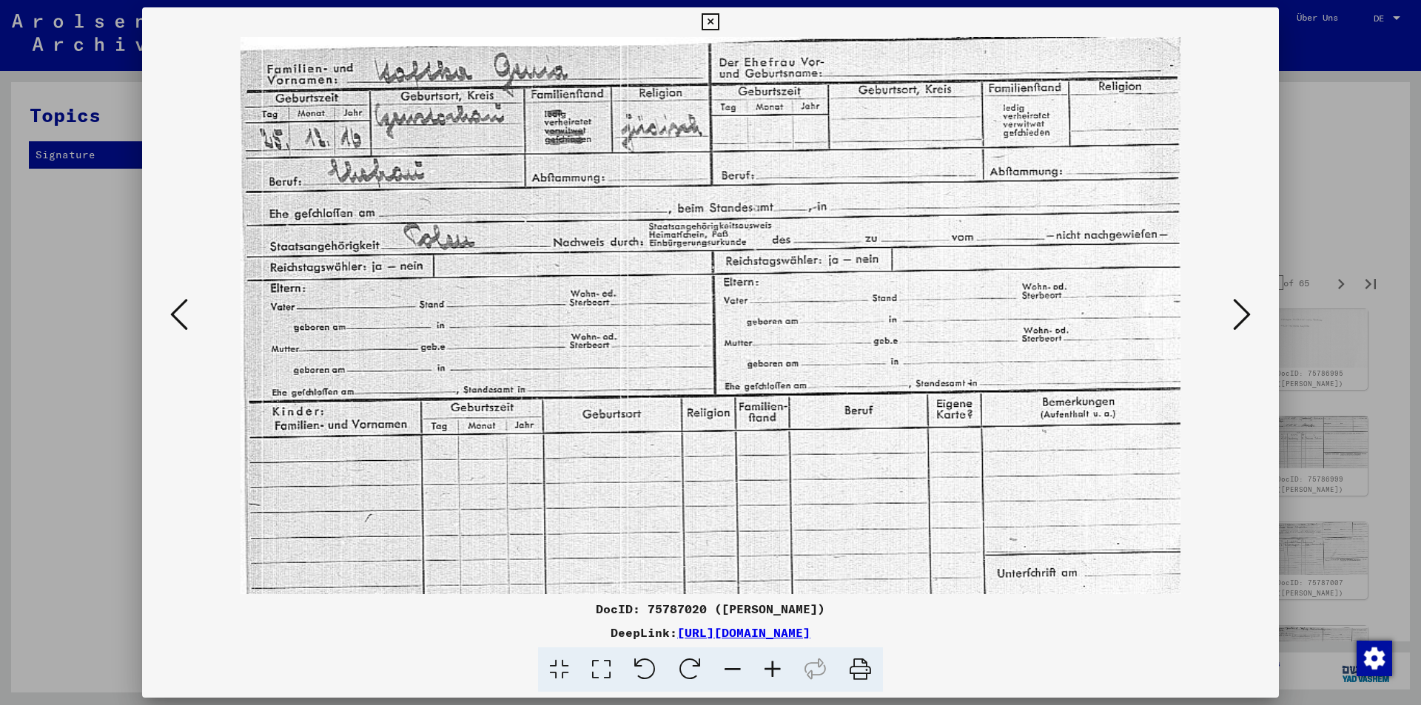
click at [1245, 320] on icon at bounding box center [1242, 315] width 18 height 36
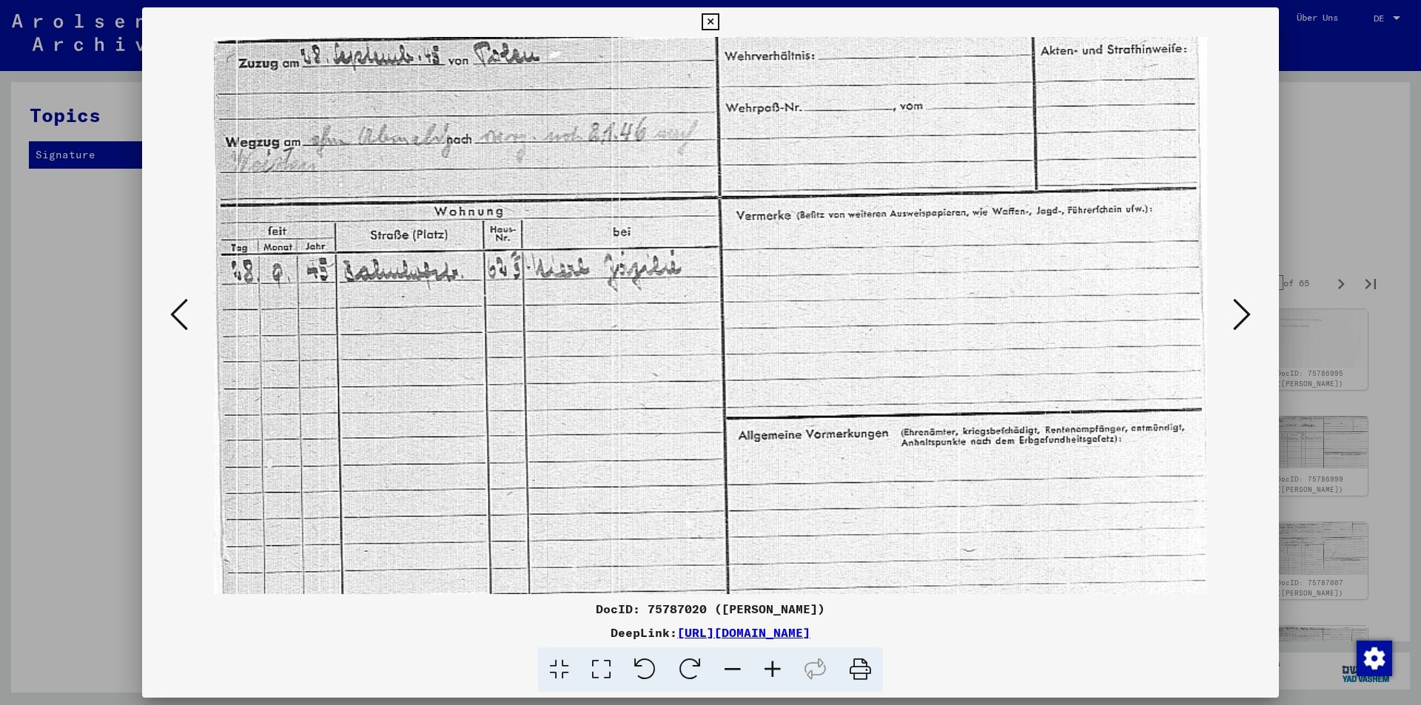
click at [1245, 320] on icon at bounding box center [1242, 315] width 18 height 36
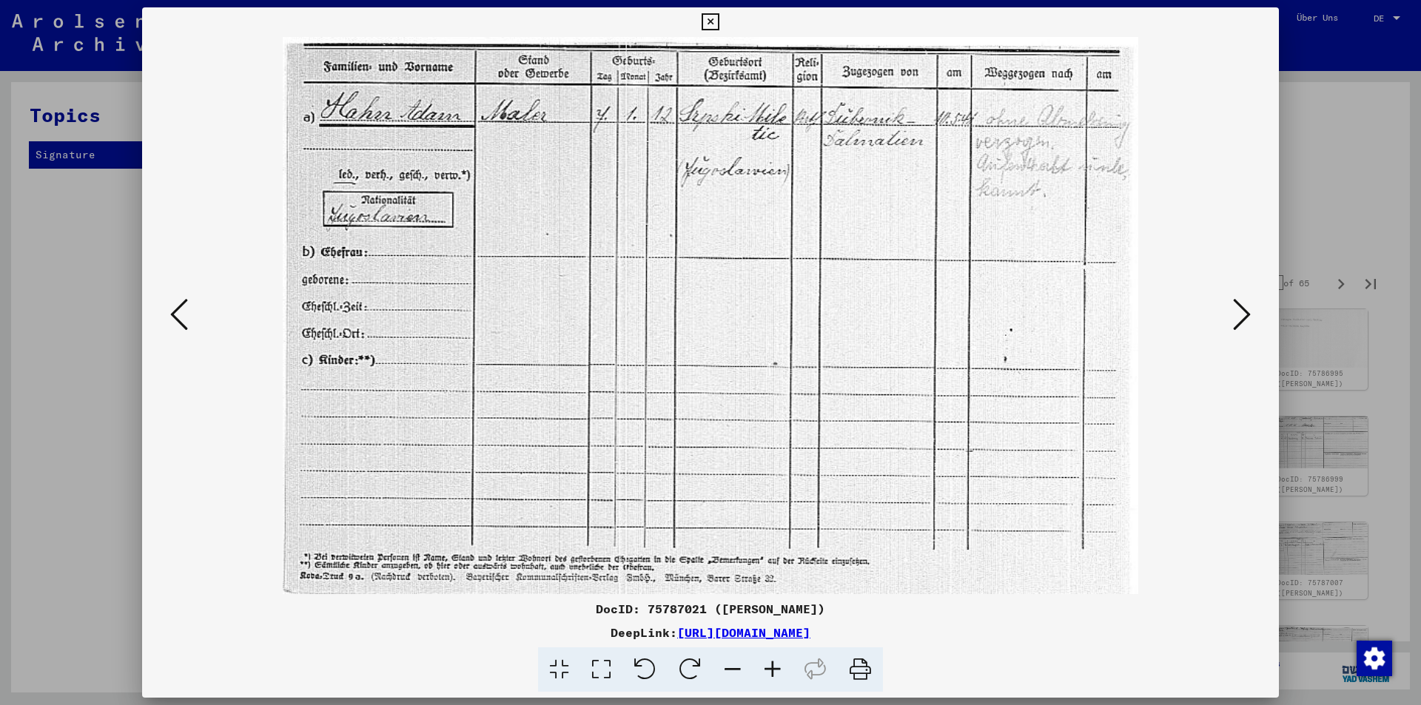
click at [1245, 320] on icon at bounding box center [1242, 315] width 18 height 36
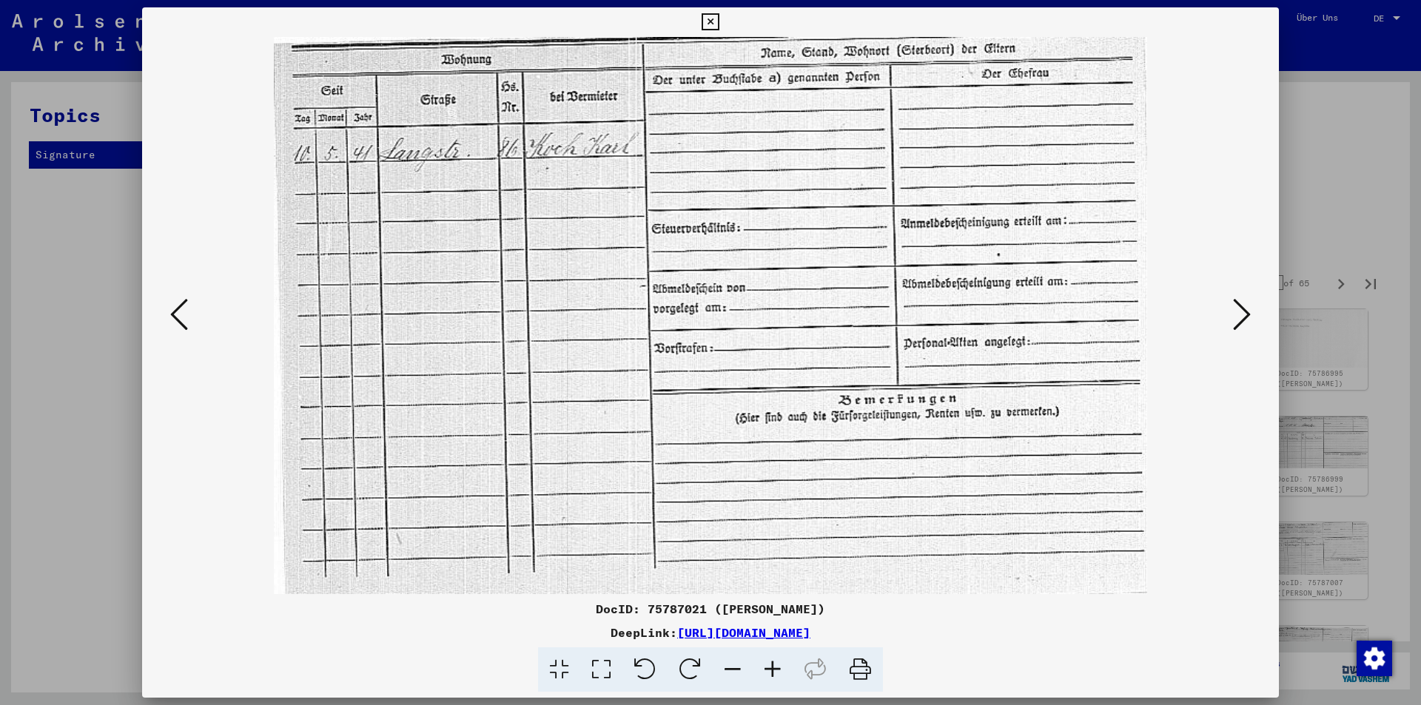
click at [1245, 320] on icon at bounding box center [1242, 315] width 18 height 36
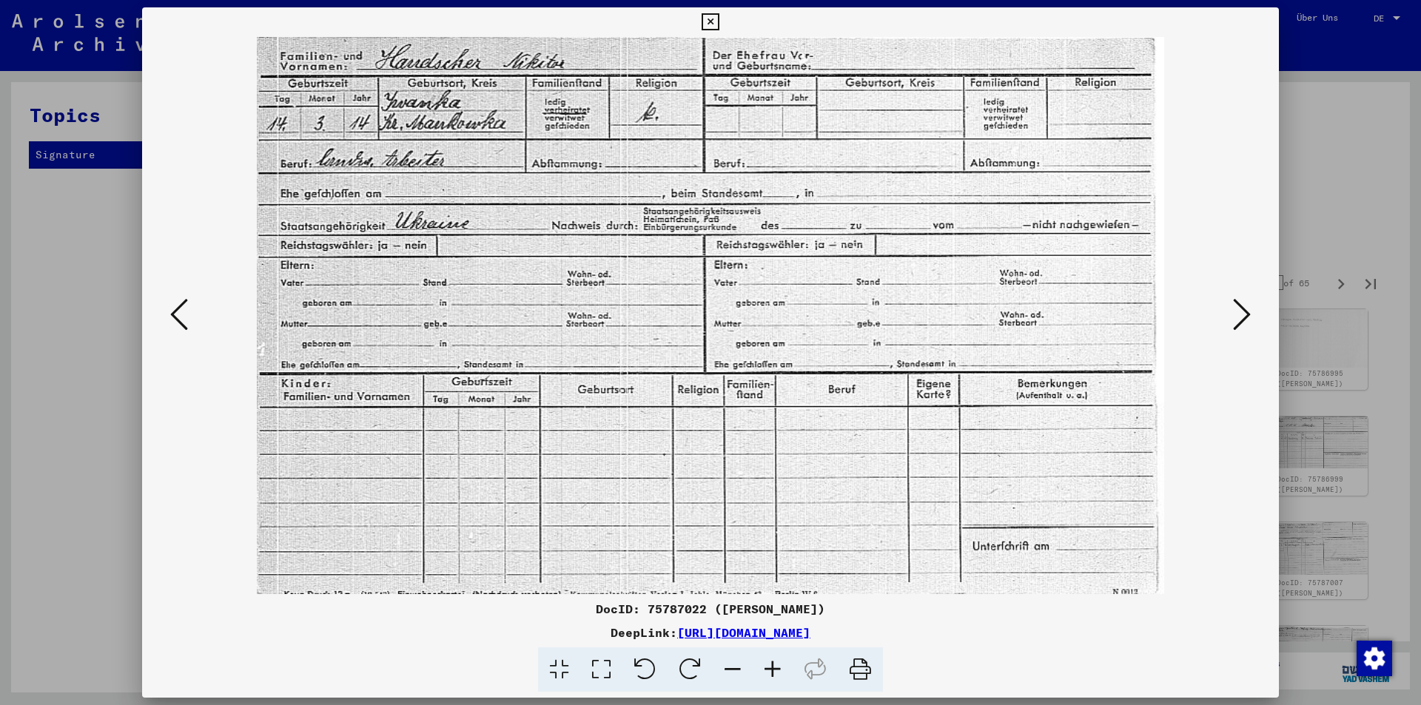
click at [1240, 320] on icon at bounding box center [1242, 315] width 18 height 36
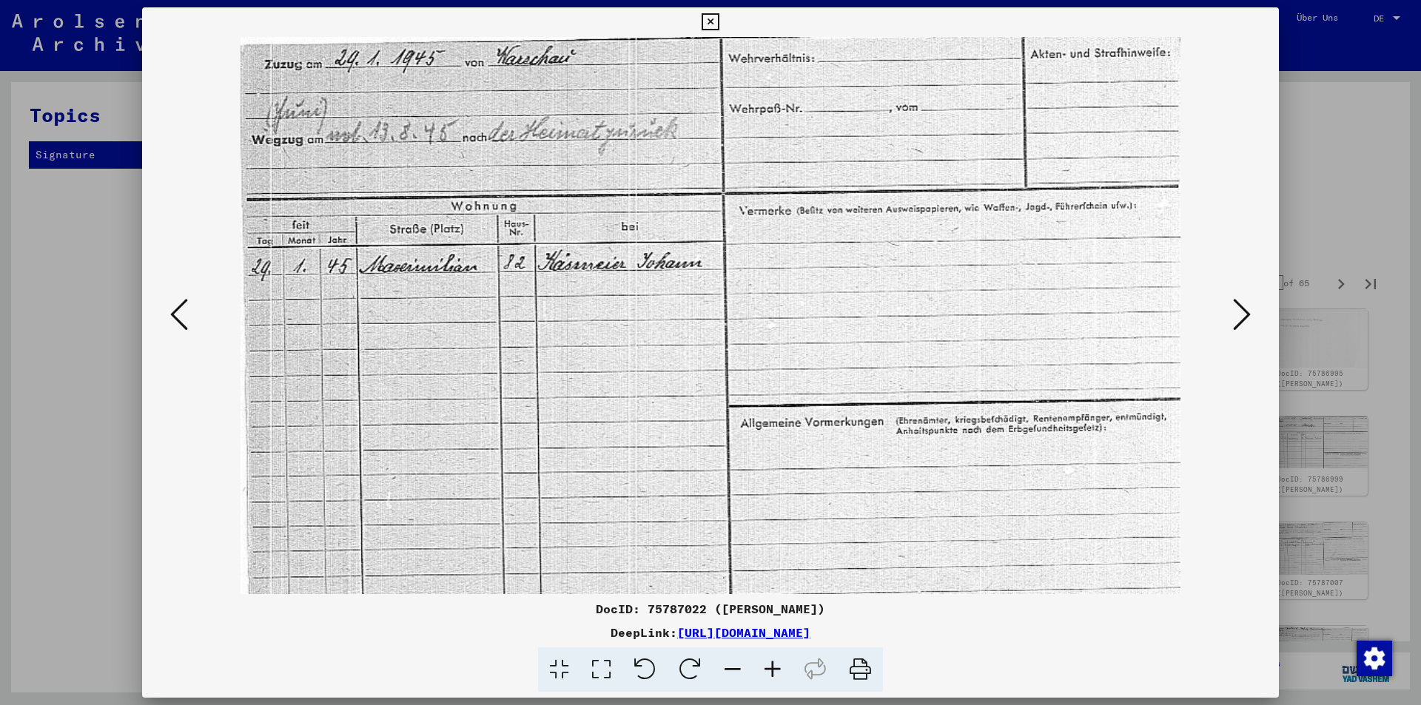
click at [1240, 320] on icon at bounding box center [1242, 315] width 18 height 36
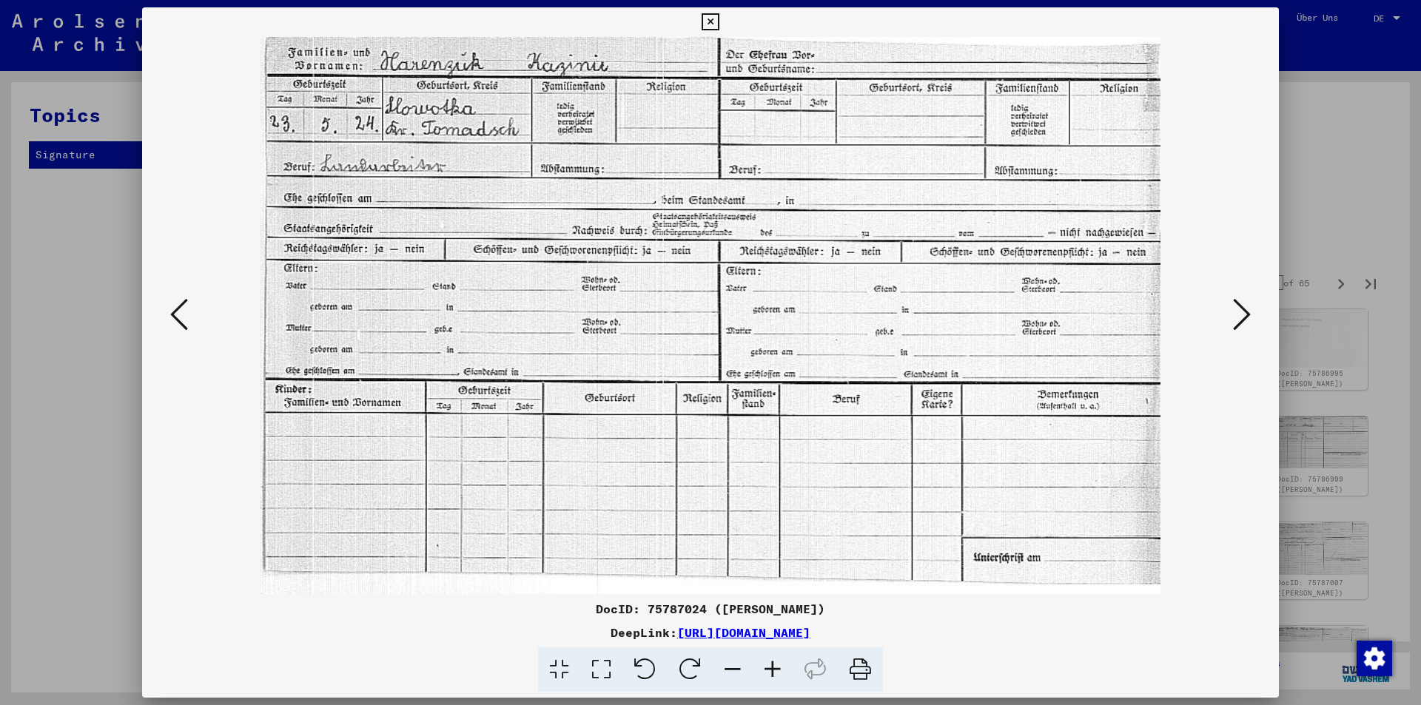
click at [1240, 320] on icon at bounding box center [1242, 315] width 18 height 36
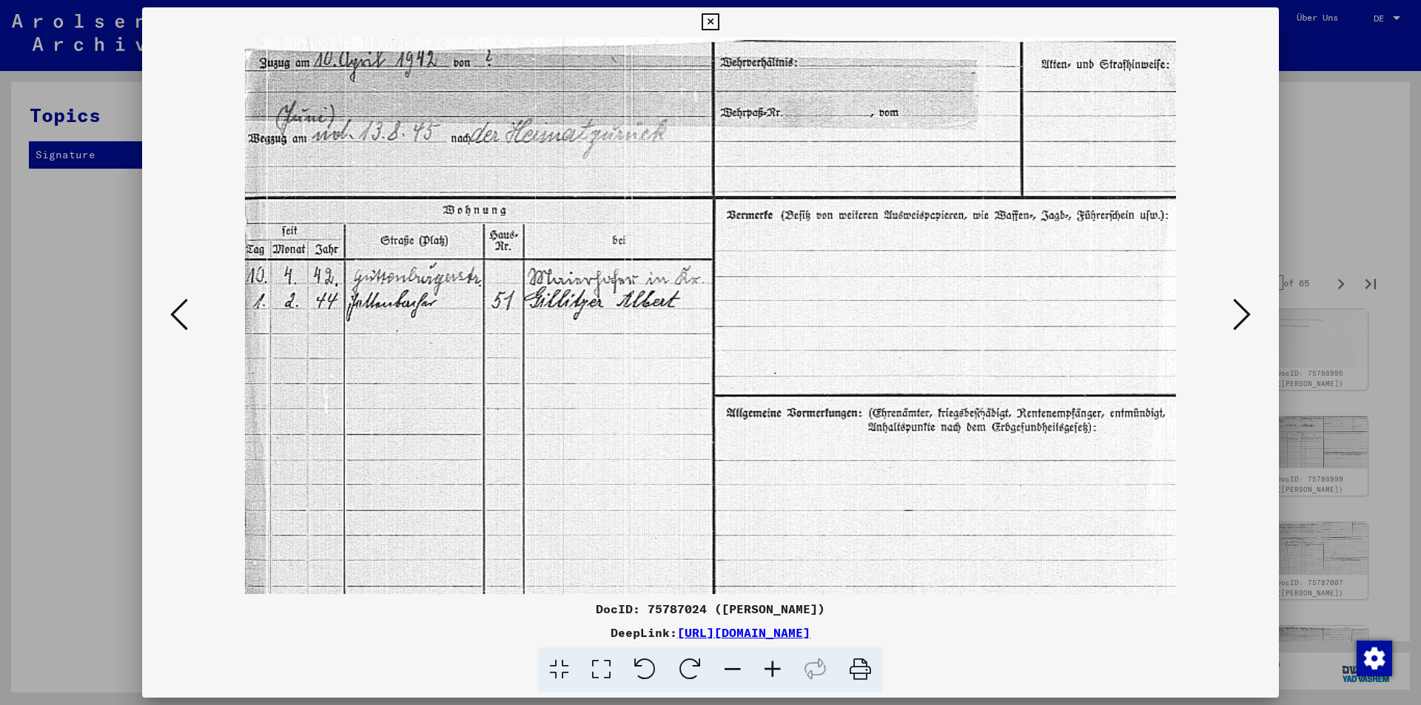
click at [1239, 320] on icon at bounding box center [1242, 315] width 18 height 36
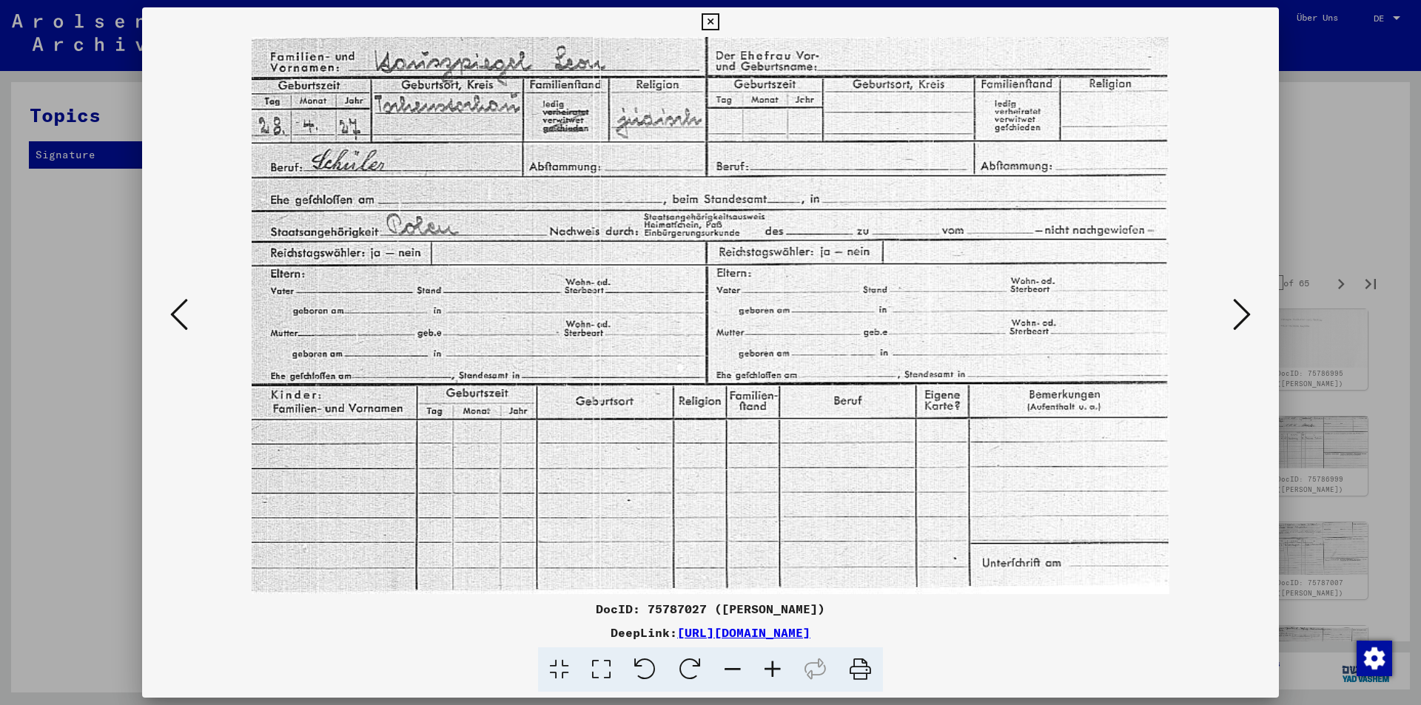
click at [1239, 320] on icon at bounding box center [1242, 315] width 18 height 36
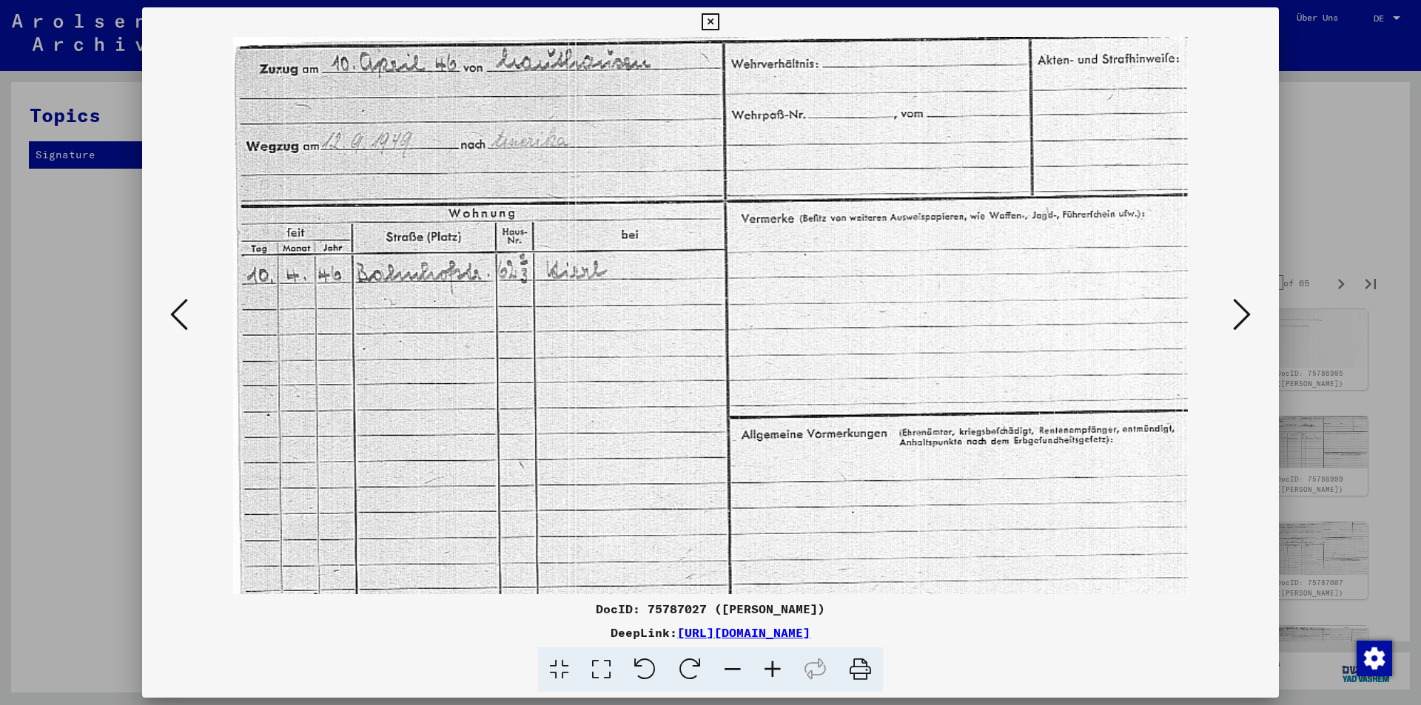
click at [1239, 320] on icon at bounding box center [1242, 315] width 18 height 36
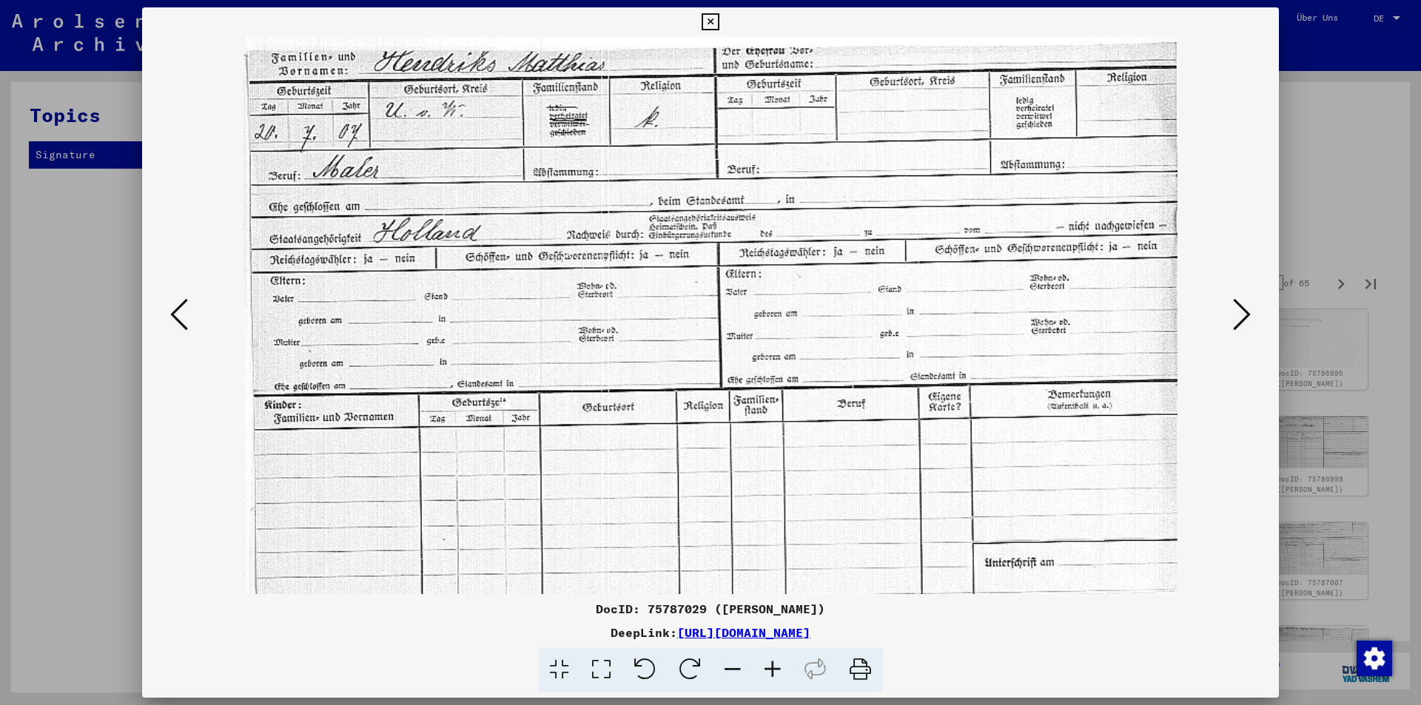
click at [1239, 320] on icon at bounding box center [1242, 315] width 18 height 36
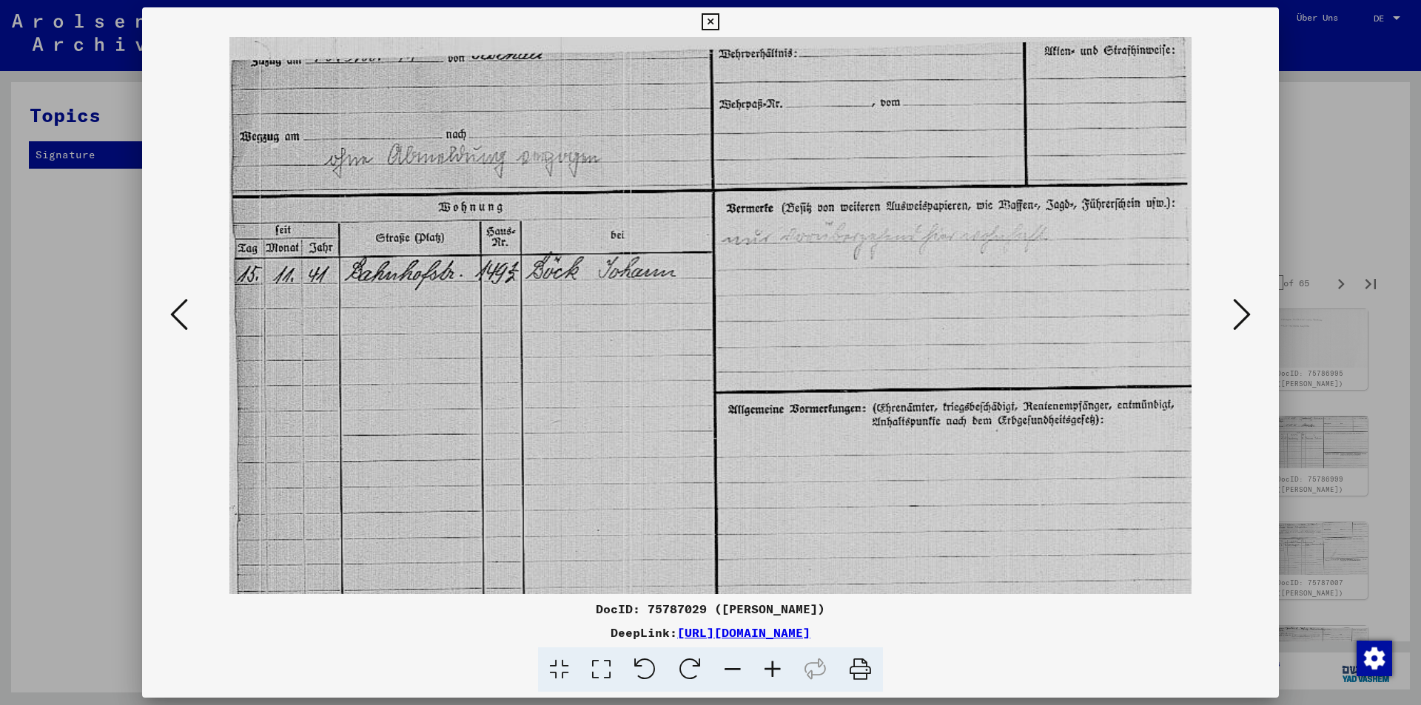
click at [1239, 320] on icon at bounding box center [1242, 315] width 18 height 36
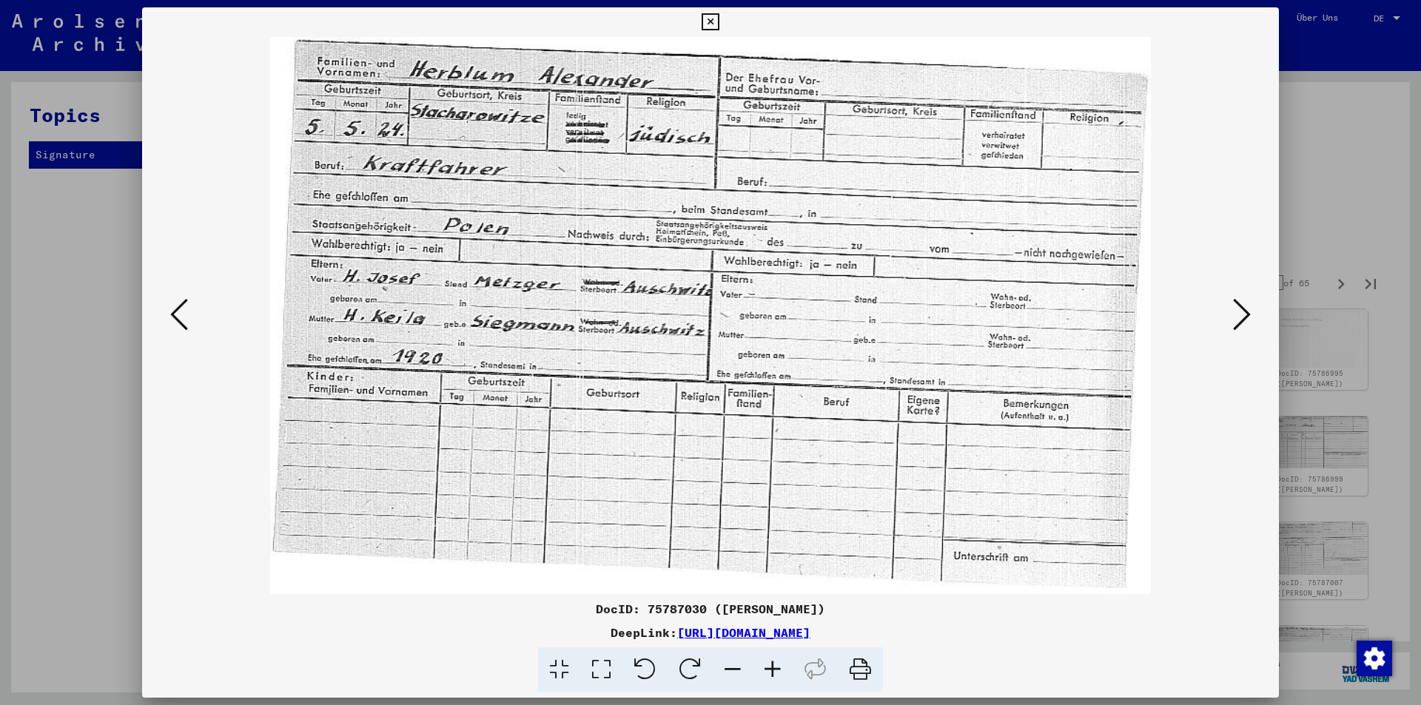
click at [1239, 320] on icon at bounding box center [1242, 315] width 18 height 36
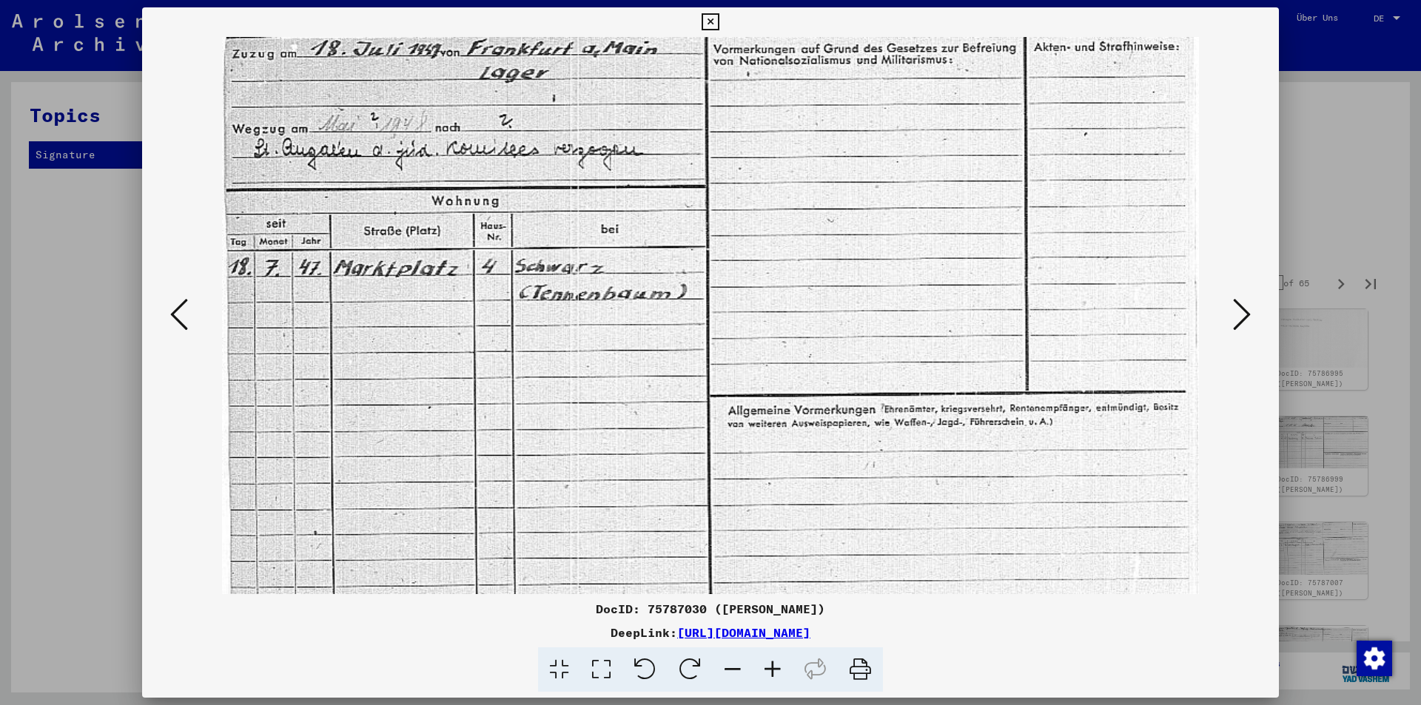
click at [1239, 320] on icon at bounding box center [1242, 315] width 18 height 36
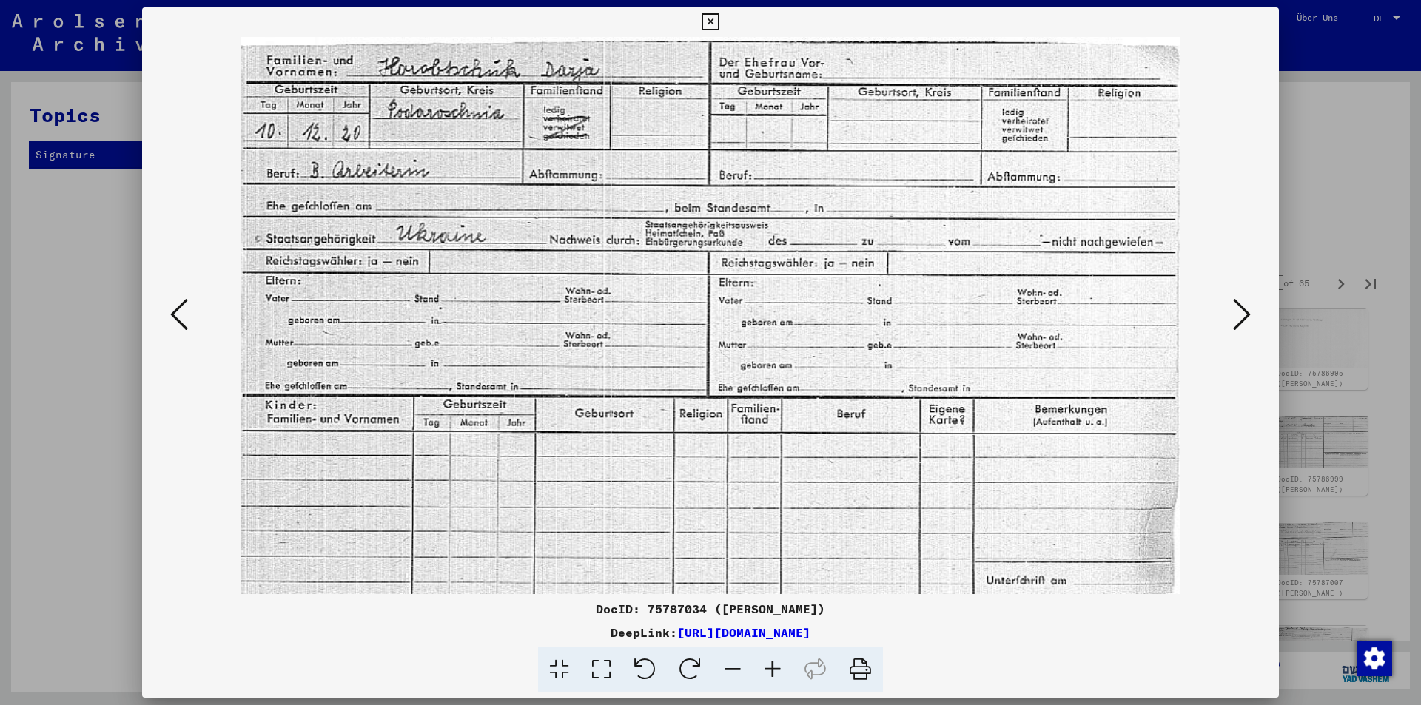
click at [1239, 320] on icon at bounding box center [1242, 315] width 18 height 36
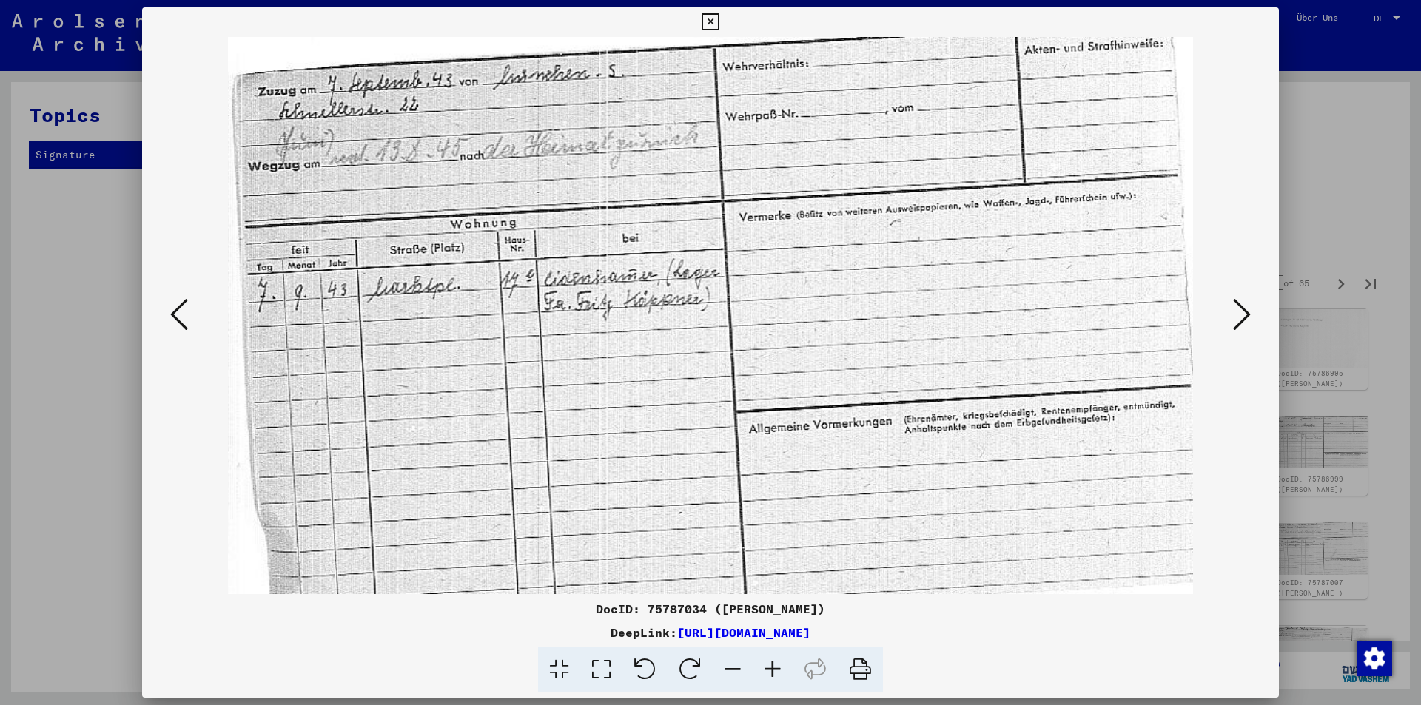
click at [1239, 320] on icon at bounding box center [1242, 315] width 18 height 36
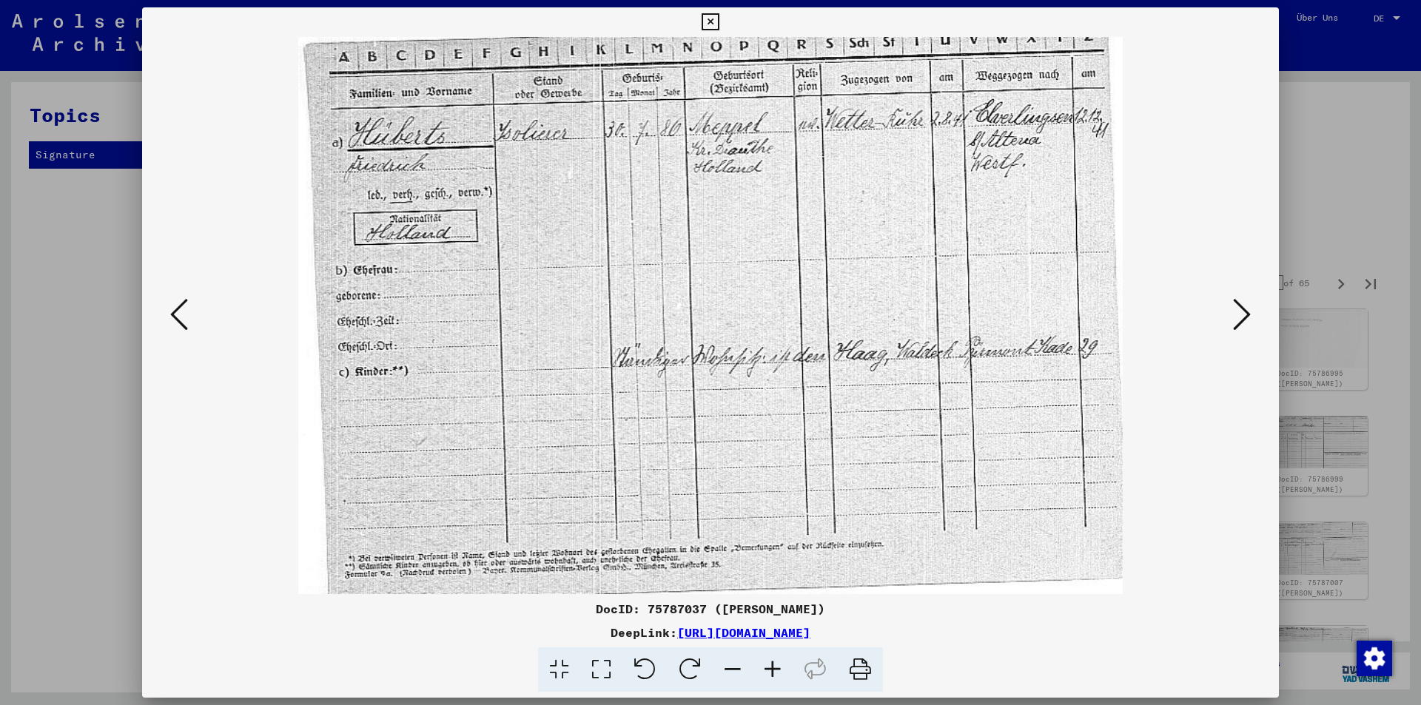
click at [1239, 320] on icon at bounding box center [1242, 315] width 18 height 36
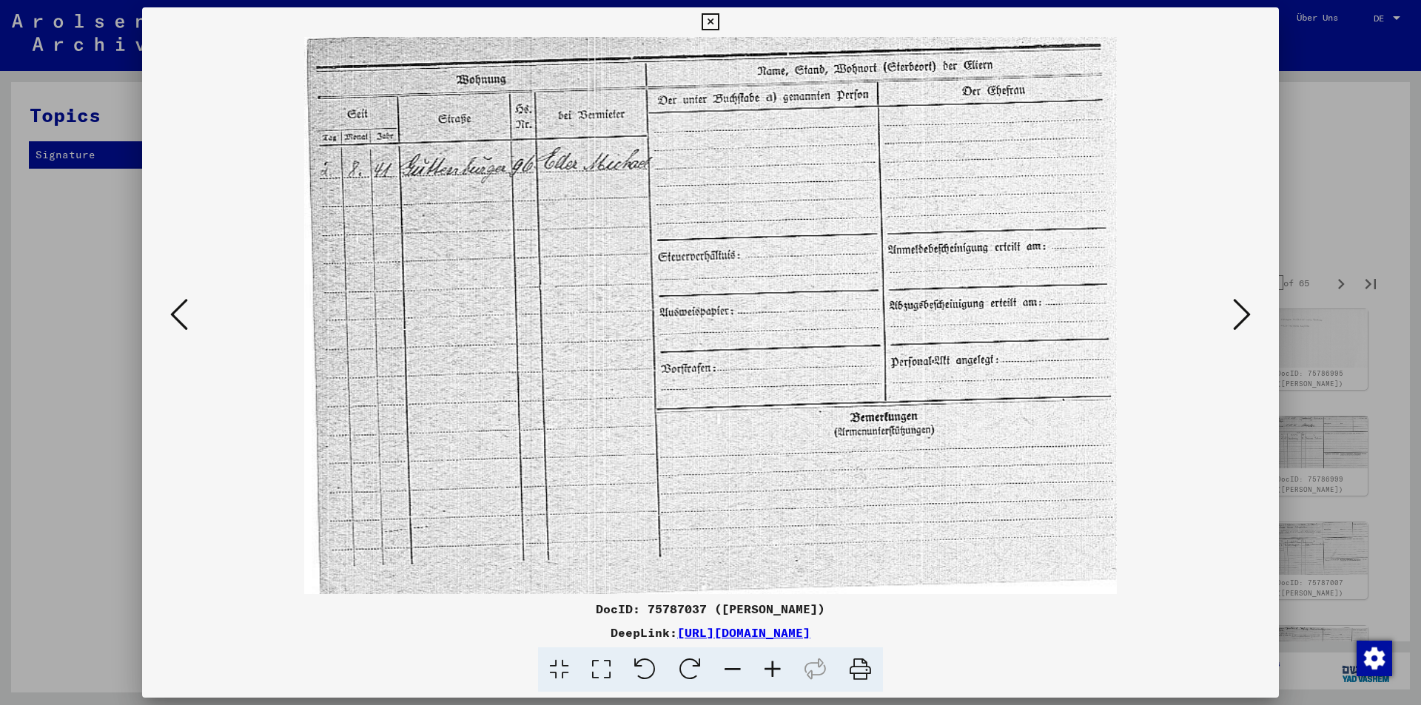
click at [1239, 320] on icon at bounding box center [1242, 315] width 18 height 36
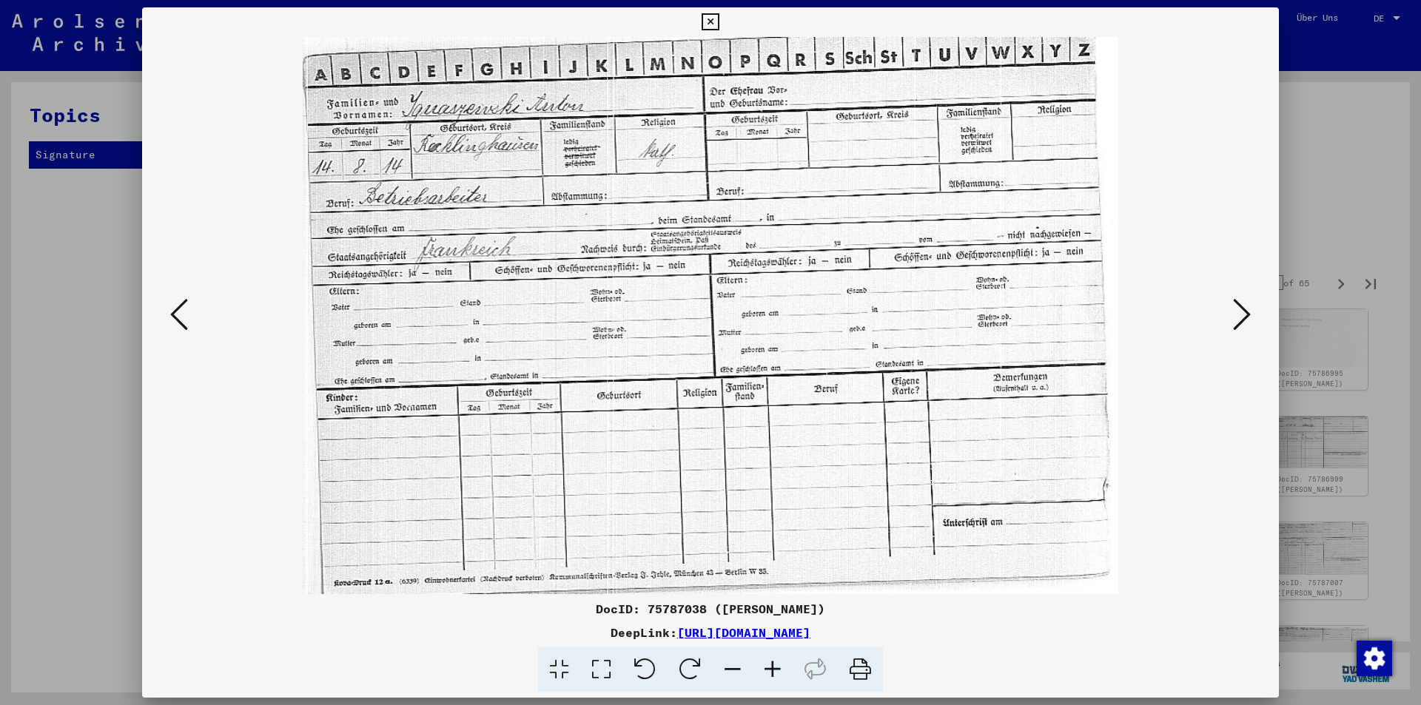
click at [1239, 320] on icon at bounding box center [1242, 315] width 18 height 36
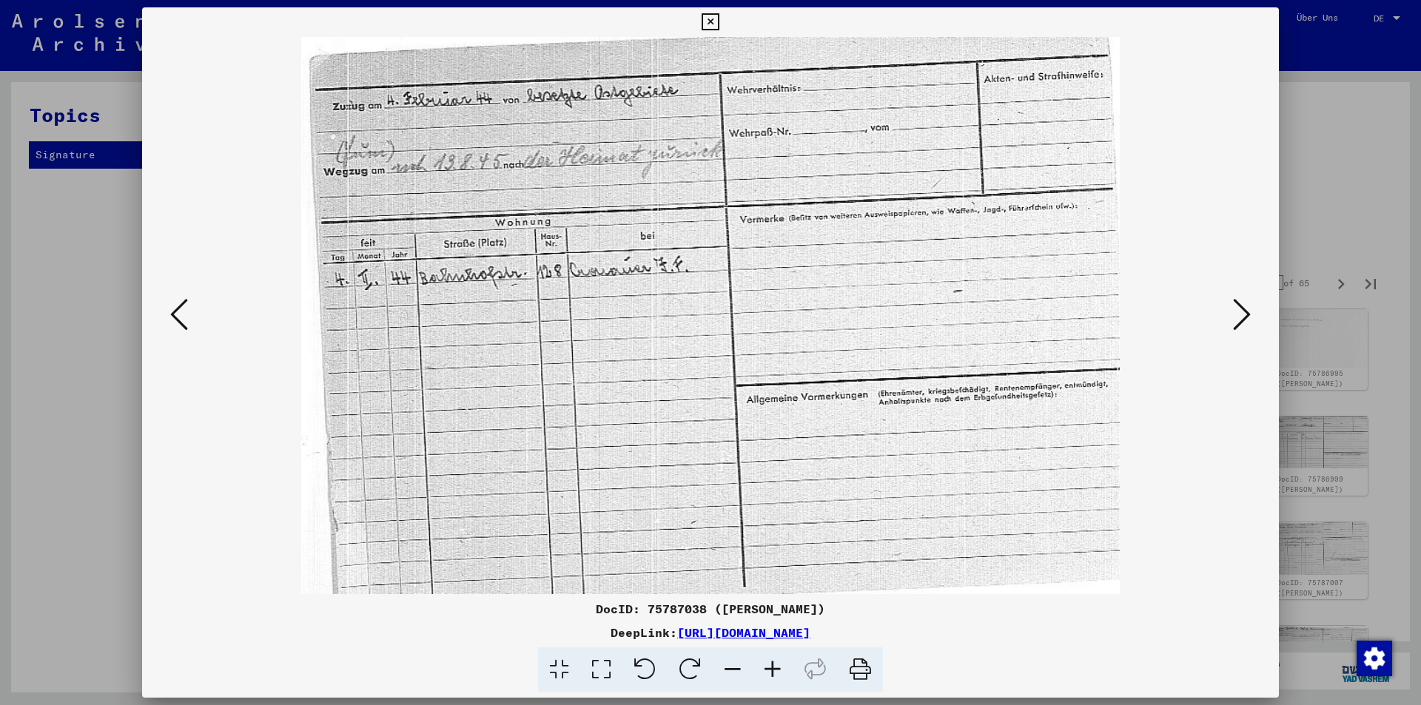
click at [711, 21] on icon at bounding box center [709, 22] width 17 height 18
